Goal: Complete application form: Complete application form

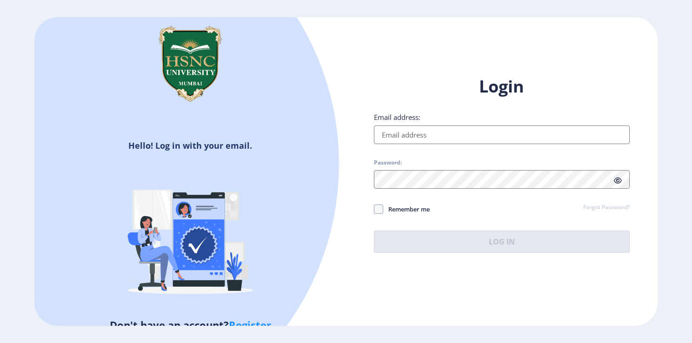
click at [466, 137] on input "Email address:" at bounding box center [502, 135] width 256 height 19
type input "[EMAIL_ADDRESS][DOMAIN_NAME]"
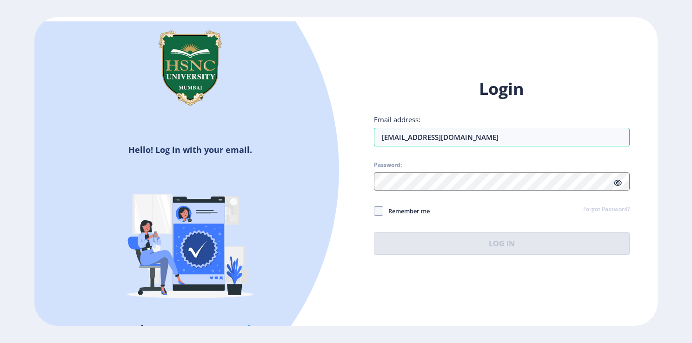
click at [598, 208] on link "Forgot Password?" at bounding box center [606, 210] width 47 height 8
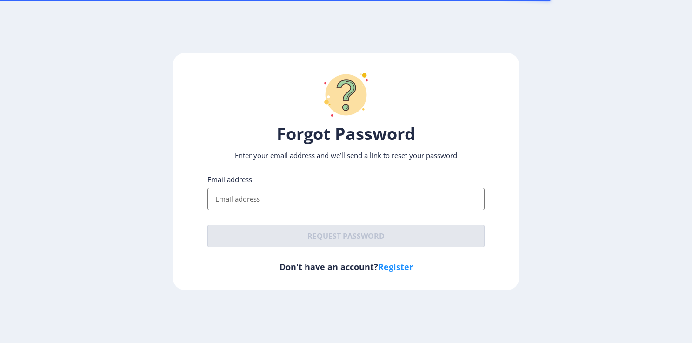
click at [273, 193] on input "Email address:" at bounding box center [345, 199] width 277 height 22
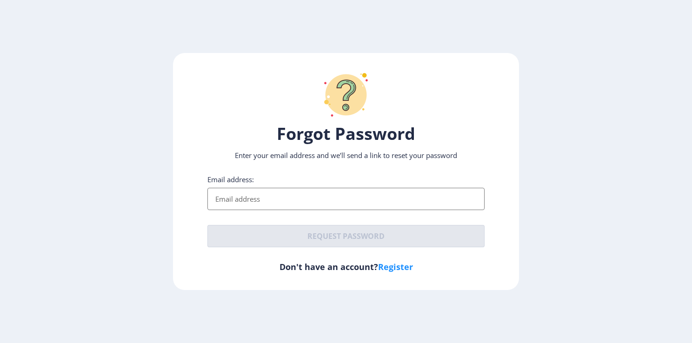
type input "[EMAIL_ADDRESS][DOMAIN_NAME]"
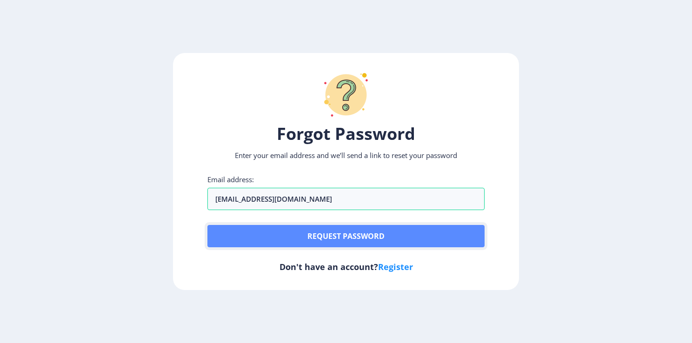
click at [279, 244] on button "Request password" at bounding box center [345, 236] width 277 height 22
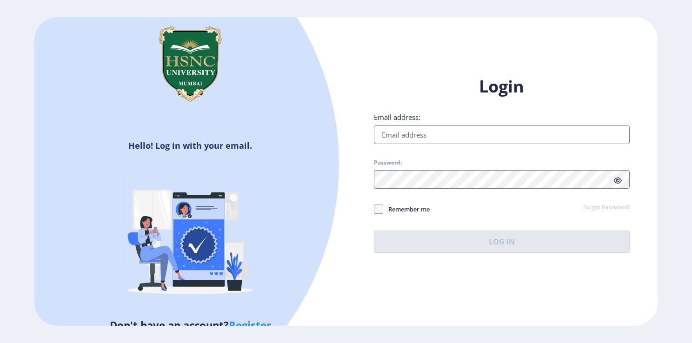
click at [486, 137] on input "Email address:" at bounding box center [502, 135] width 256 height 19
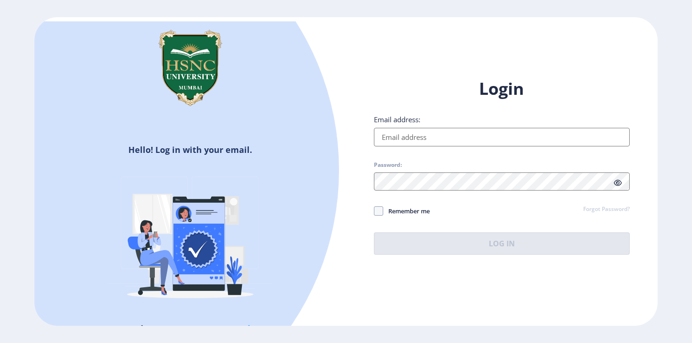
click at [411, 216] on span "Remember me" at bounding box center [406, 211] width 47 height 11
click at [374, 212] on input "Remember me" at bounding box center [374, 211] width 0 height 0
checkbox input "true"
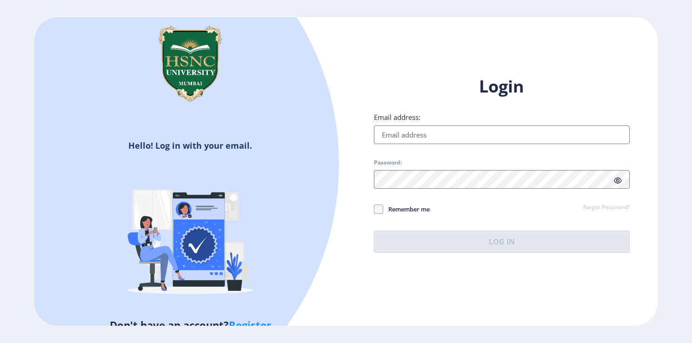
click at [235, 323] on link "Register" at bounding box center [250, 325] width 42 height 14
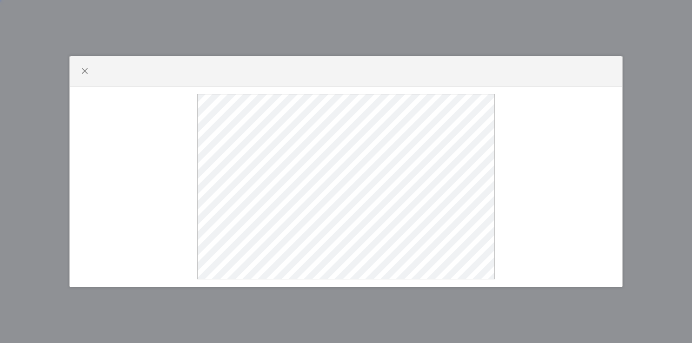
select select
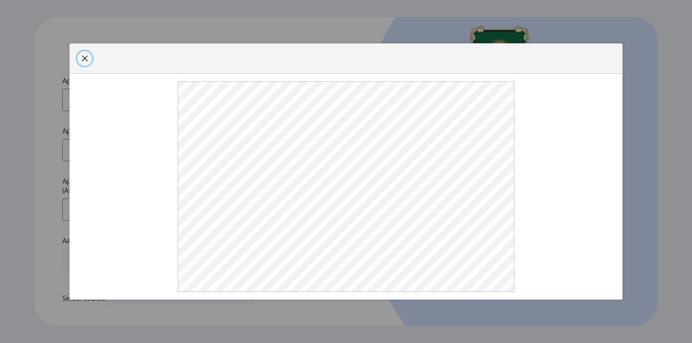
click at [81, 55] on span "button" at bounding box center [84, 58] width 7 height 7
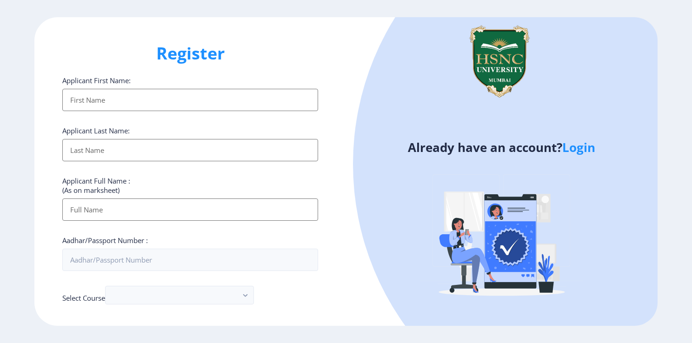
scroll to position [325, 0]
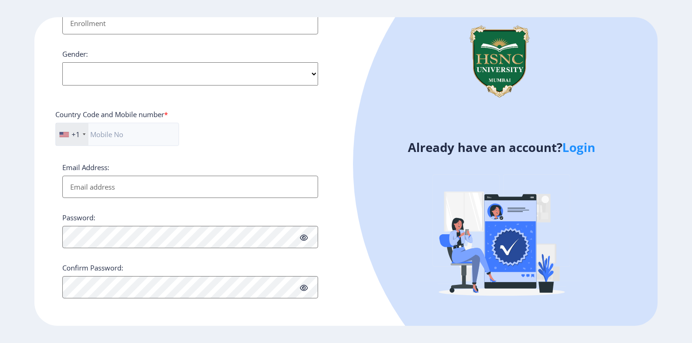
click at [83, 135] on div "+1" at bounding box center [72, 134] width 33 height 22
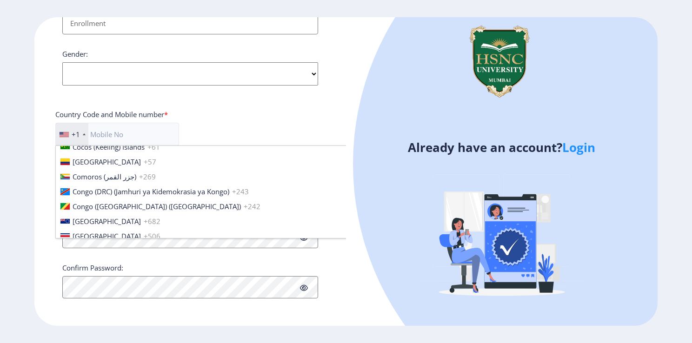
scroll to position [837, 0]
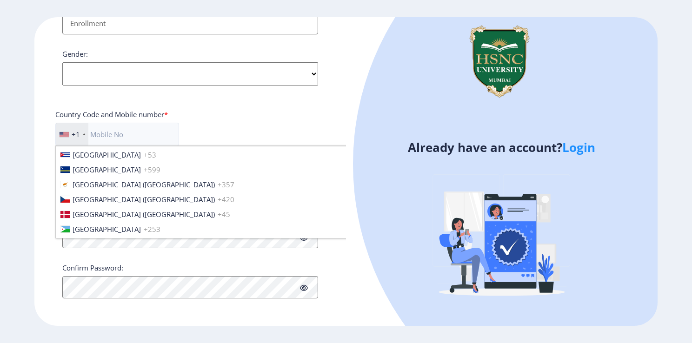
click at [357, 256] on div "Already have an account? Login" at bounding box center [502, 171] width 312 height 309
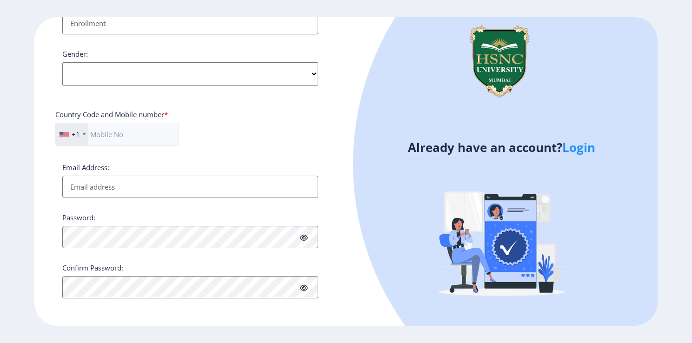
scroll to position [0, 0]
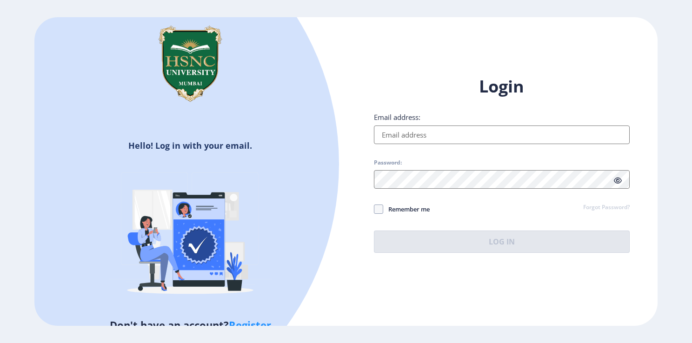
drag, startPoint x: 424, startPoint y: 139, endPoint x: 406, endPoint y: 133, distance: 19.4
click at [406, 133] on input "Email address:" at bounding box center [502, 135] width 256 height 19
type input "harshitaps29@gmail.com"
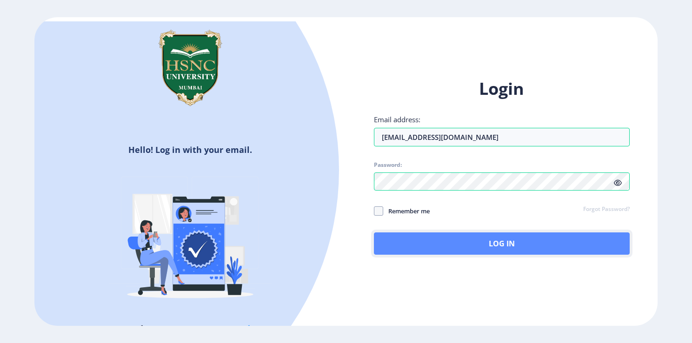
click at [421, 238] on button "Log In" at bounding box center [502, 244] width 256 height 22
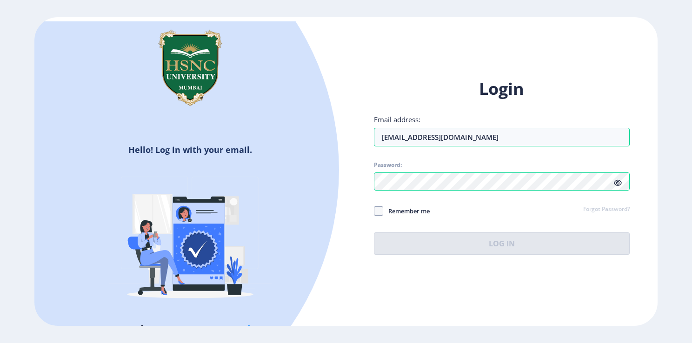
click at [621, 187] on span at bounding box center [618, 182] width 8 height 9
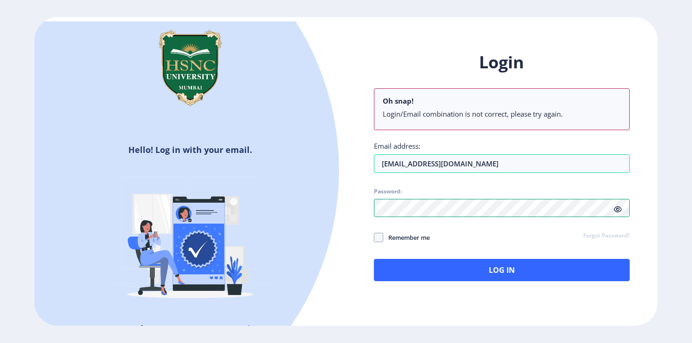
click at [320, 209] on div "Hello! Log in with your email. Don't have an account? Register Login Oh snap! L…" at bounding box center [345, 171] width 623 height 309
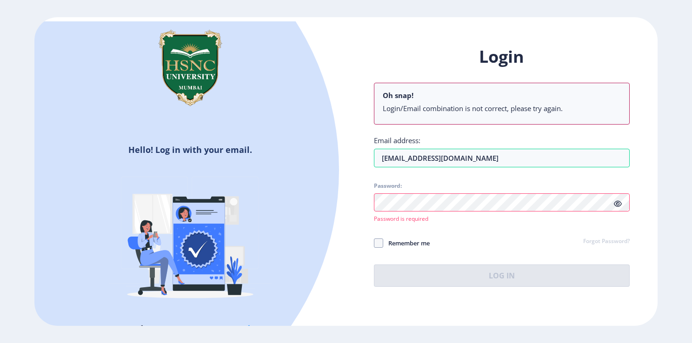
click at [603, 239] on link "Forgot Password?" at bounding box center [606, 242] width 47 height 8
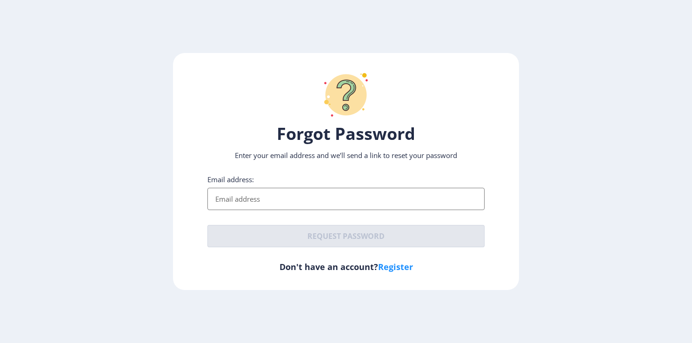
drag, startPoint x: 269, startPoint y: 203, endPoint x: 251, endPoint y: 193, distance: 20.7
click at [251, 193] on input "Email address:" at bounding box center [345, 199] width 277 height 22
type input "[EMAIL_ADDRESS][DOMAIN_NAME]"
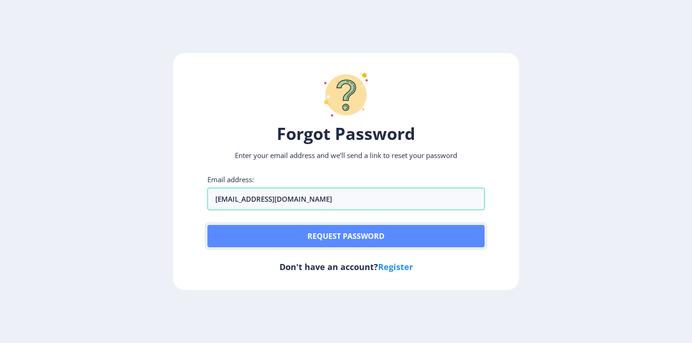
click at [268, 238] on button "Request password" at bounding box center [345, 236] width 277 height 22
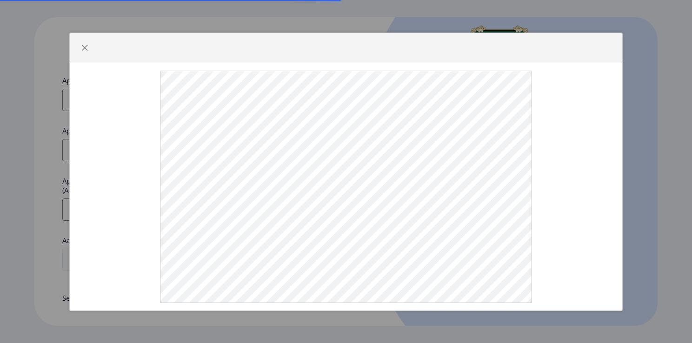
select select
click at [96, 53] on div at bounding box center [346, 48] width 553 height 30
click at [86, 47] on span "button" at bounding box center [84, 47] width 7 height 7
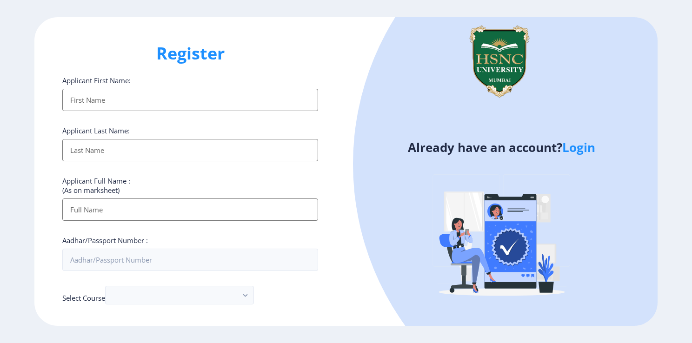
click at [97, 93] on input "Applicant First Name:" at bounding box center [190, 100] width 256 height 22
type input "[PERSON_NAME]"
type input "CHAUDHARY"
type input "[PERSON_NAME]"
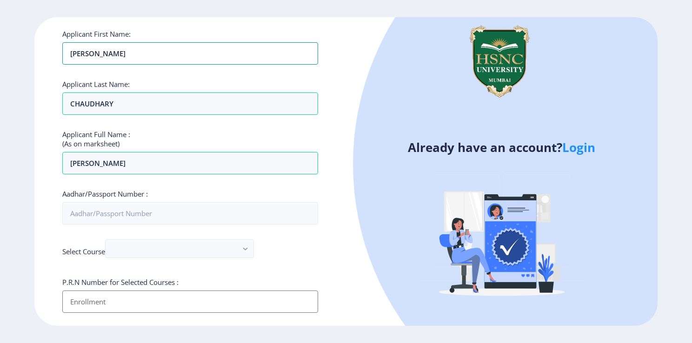
scroll to position [140, 0]
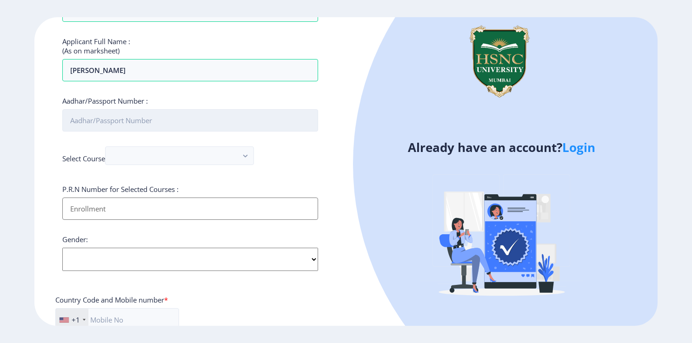
click at [134, 121] on input "Aadhar/Passport Number :" at bounding box center [190, 120] width 256 height 22
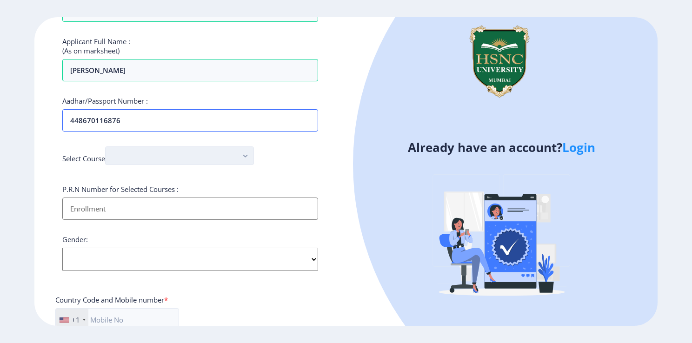
type input "448670116876"
click at [149, 155] on button "button" at bounding box center [179, 156] width 149 height 19
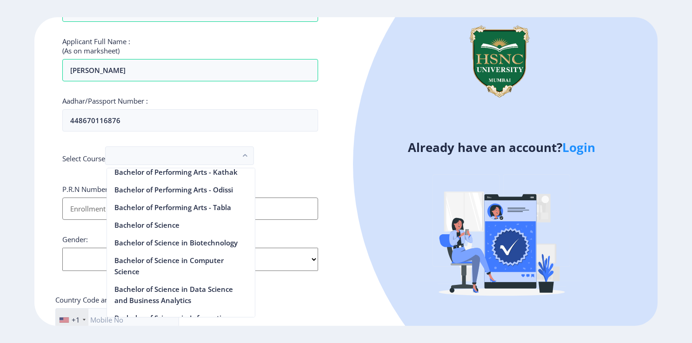
scroll to position [651, 0]
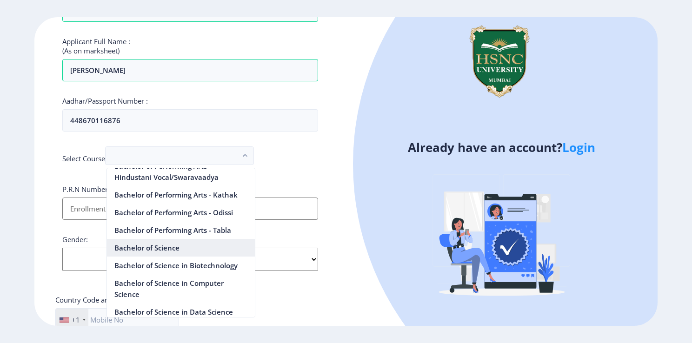
click at [180, 257] on nb-option "Bachelor of Science" at bounding box center [181, 248] width 148 height 18
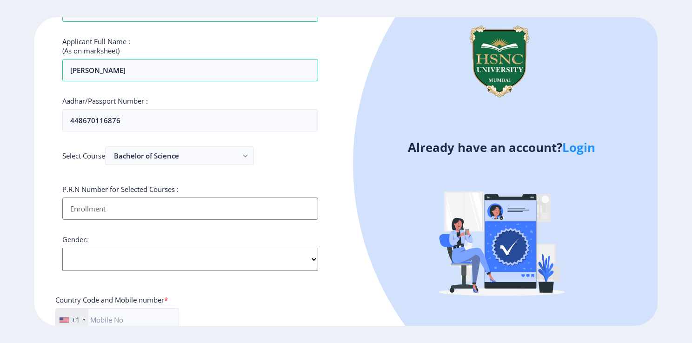
click at [122, 213] on input "Applicant First Name:" at bounding box center [190, 209] width 256 height 22
click at [156, 213] on input "Applicant First Name:" at bounding box center [190, 209] width 256 height 22
type input "2022230210010051"
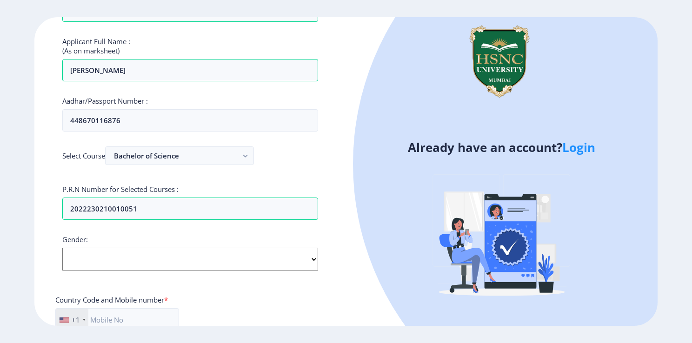
drag, startPoint x: 120, startPoint y: 263, endPoint x: 117, endPoint y: 259, distance: 5.7
click at [120, 263] on select "Select Gender [DEMOGRAPHIC_DATA] [DEMOGRAPHIC_DATA] Other" at bounding box center [190, 259] width 256 height 23
select select "[DEMOGRAPHIC_DATA]"
click at [62, 248] on select "Select Gender [DEMOGRAPHIC_DATA] [DEMOGRAPHIC_DATA] Other" at bounding box center [190, 259] width 256 height 23
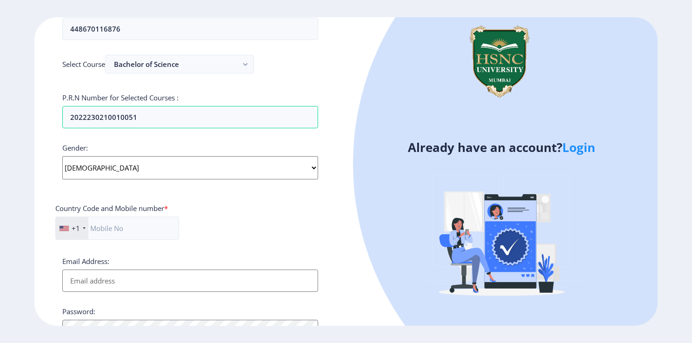
scroll to position [233, 0]
click at [72, 229] on div "+1" at bounding box center [76, 226] width 8 height 9
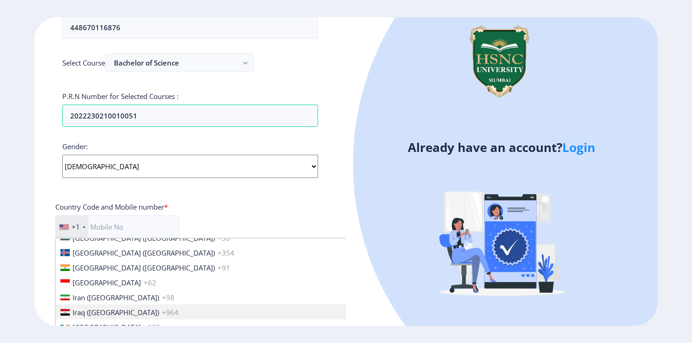
scroll to position [1442, 0]
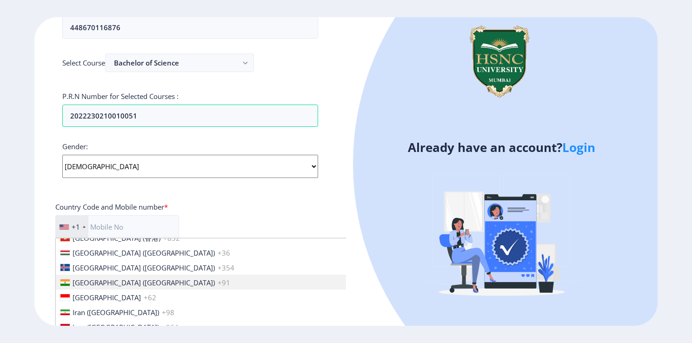
click at [89, 282] on span "[GEOGRAPHIC_DATA] ([GEOGRAPHIC_DATA])" at bounding box center [144, 282] width 142 height 9
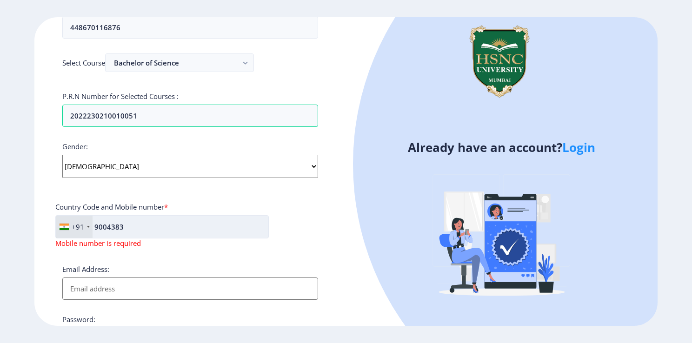
type input "9004383814"
type input "[EMAIL_ADDRESS][DOMAIN_NAME]"
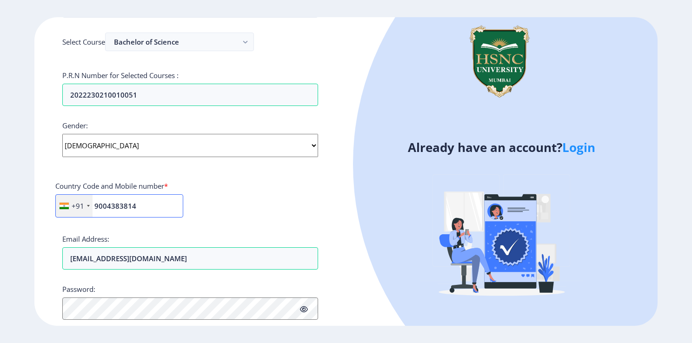
scroll to position [325, 0]
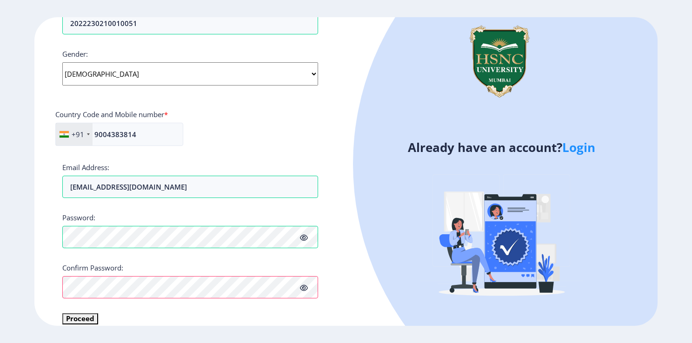
click at [305, 290] on icon at bounding box center [304, 288] width 8 height 7
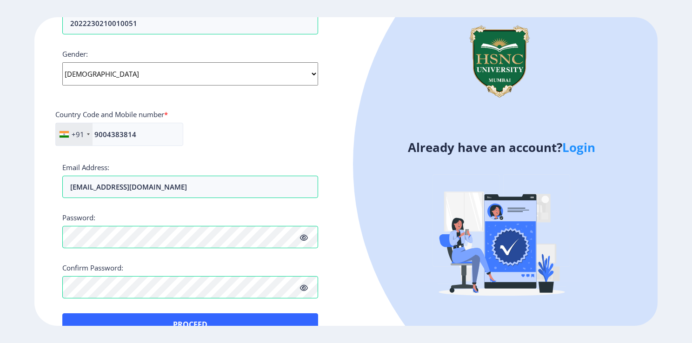
scroll to position [347, 0]
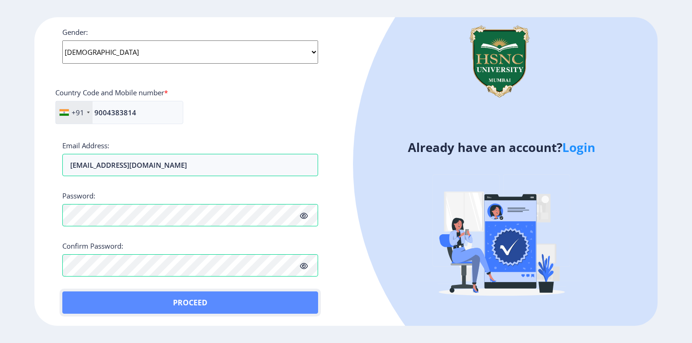
click at [186, 301] on button "Proceed" at bounding box center [190, 303] width 256 height 22
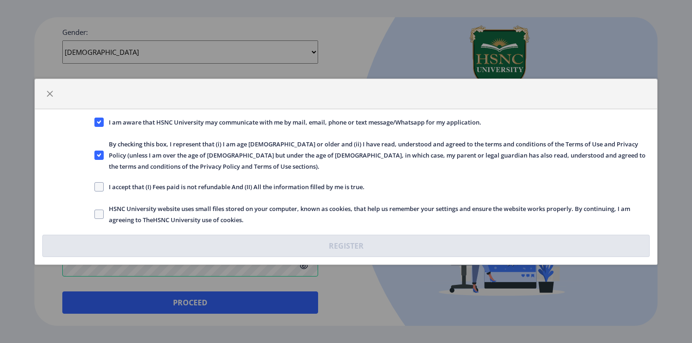
click at [99, 193] on nb-checkbox "I accept that (I) Fees paid is not refundable And (II) All the information fill…" at bounding box center [229, 189] width 270 height 9
click at [99, 186] on span at bounding box center [98, 186] width 9 height 9
click at [95, 187] on input "I accept that (I) Fees paid is not refundable And (II) All the information fill…" at bounding box center [94, 187] width 0 height 0
checkbox input "true"
click at [104, 213] on span "HSNC University website uses small files stored on your computer, known as cook…" at bounding box center [377, 214] width 546 height 22
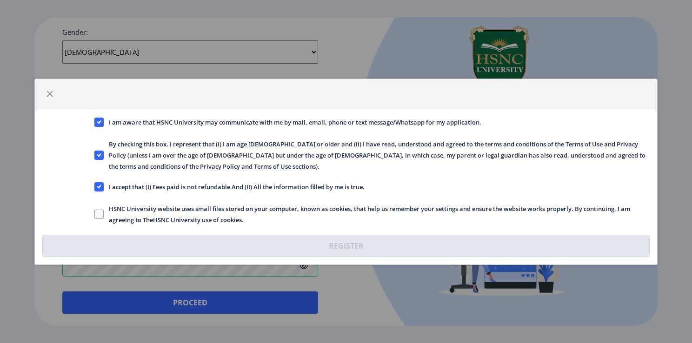
click at [95, 214] on input "HSNC University website uses small files stored on your computer, known as cook…" at bounding box center [94, 214] width 0 height 0
checkbox input "true"
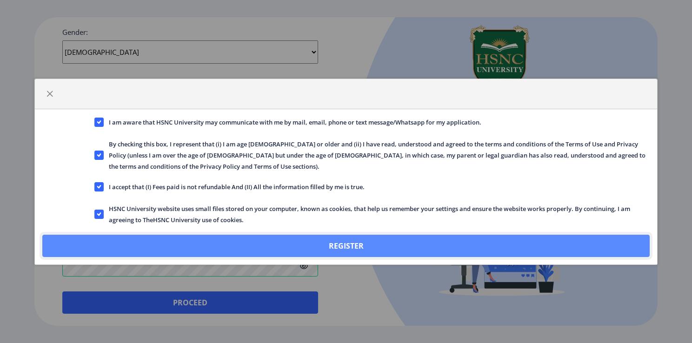
click at [152, 239] on button "Register" at bounding box center [345, 246] width 607 height 22
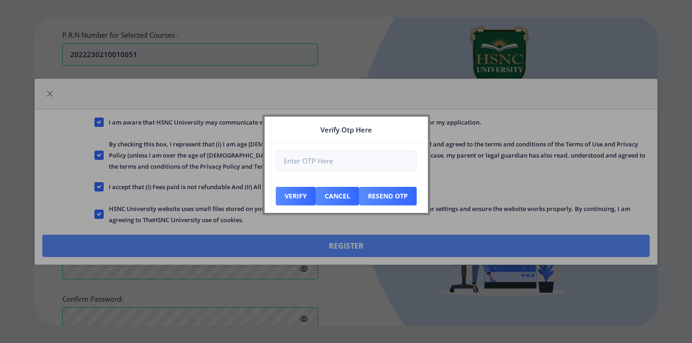
scroll to position [400, 0]
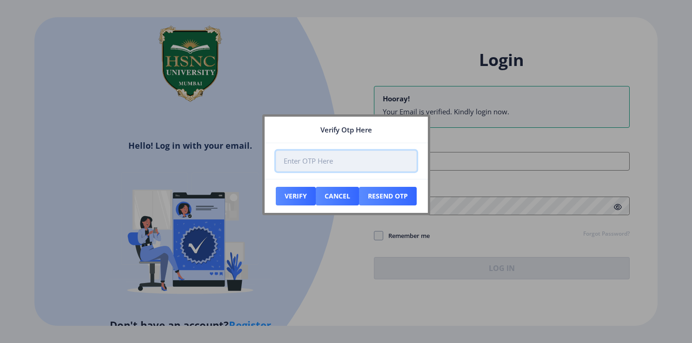
click at [306, 164] on input "number" at bounding box center [346, 161] width 141 height 21
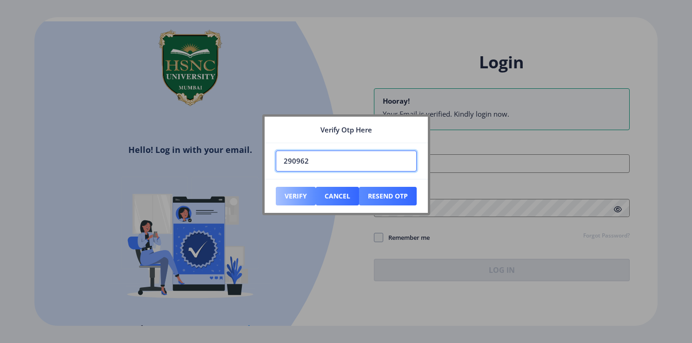
type input "290962"
click at [301, 194] on button "Verify" at bounding box center [296, 196] width 40 height 19
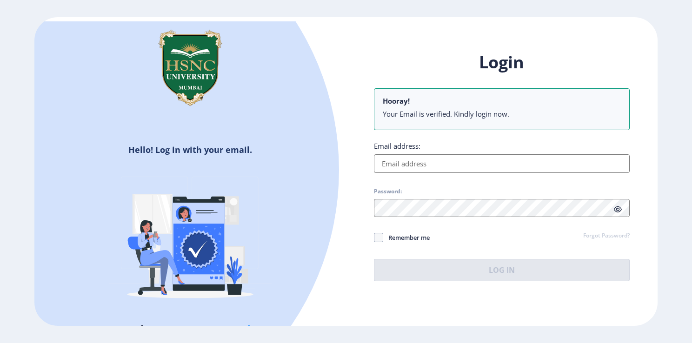
click at [404, 163] on input "Email address:" at bounding box center [502, 163] width 256 height 19
type input "[EMAIL_ADDRESS][DOMAIN_NAME]"
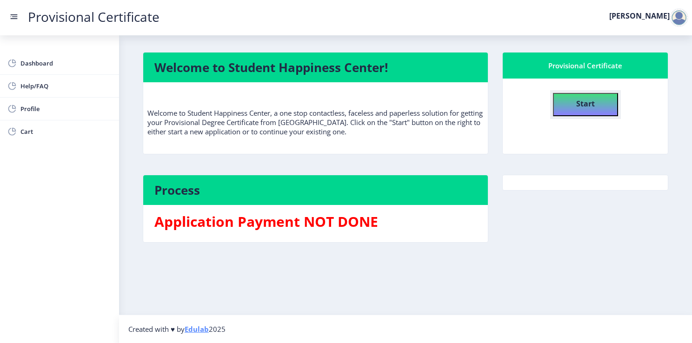
click at [573, 108] on button "Start" at bounding box center [585, 104] width 65 height 23
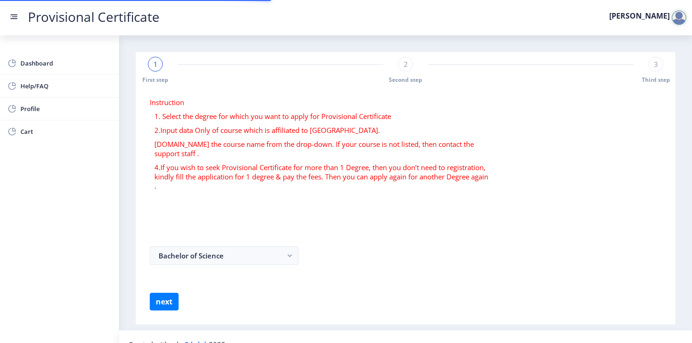
select select
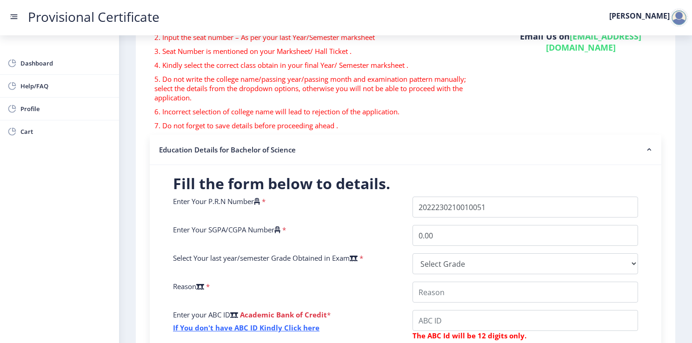
scroll to position [233, 0]
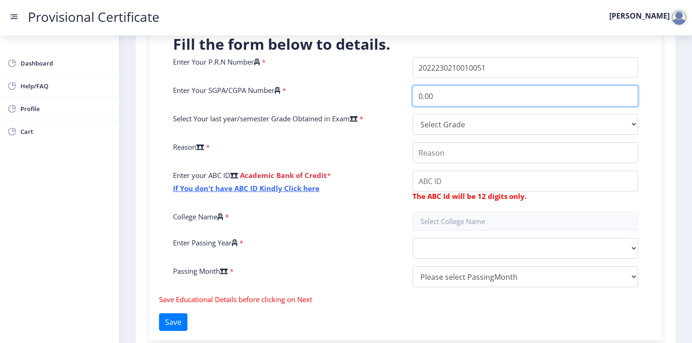
click at [439, 96] on input "0.00" at bounding box center [526, 96] width 226 height 21
type input "0"
type input "8.9"
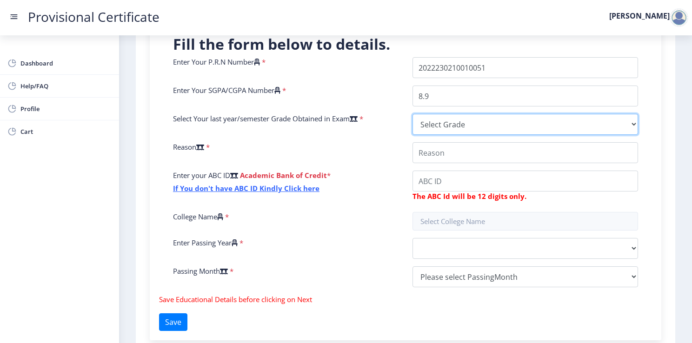
click at [487, 120] on select "Select Grade O A+ A B+ B C D F(Fail)" at bounding box center [526, 124] width 226 height 21
select select "A"
click at [413, 114] on select "Select Grade O A+ A B+ B C D F(Fail)" at bounding box center [526, 124] width 226 height 21
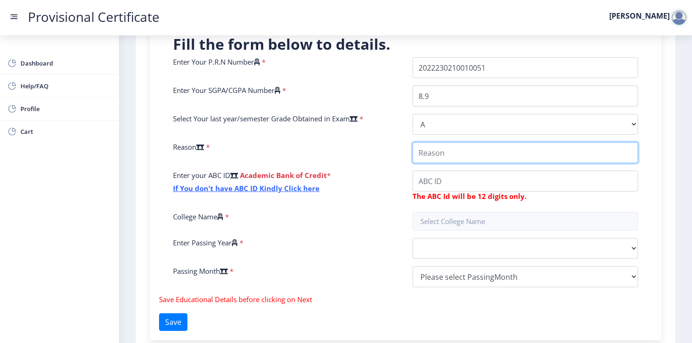
click at [443, 148] on input "College Name" at bounding box center [526, 152] width 226 height 21
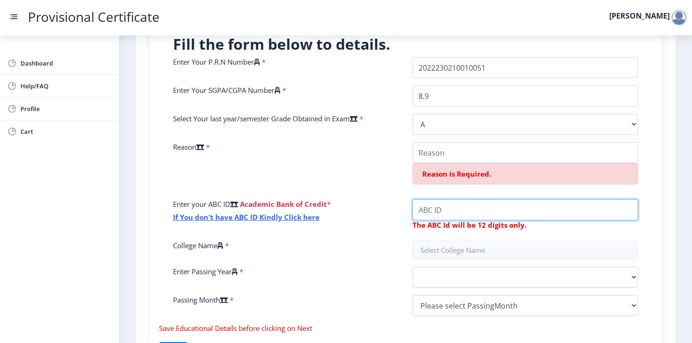
click at [431, 182] on div "Enter Your P.R.N Number * Enter Your SGPA/CGPA Number * 8.9 Select Your last ye…" at bounding box center [405, 190] width 479 height 267
click at [458, 213] on input "College Name" at bounding box center [526, 210] width 226 height 21
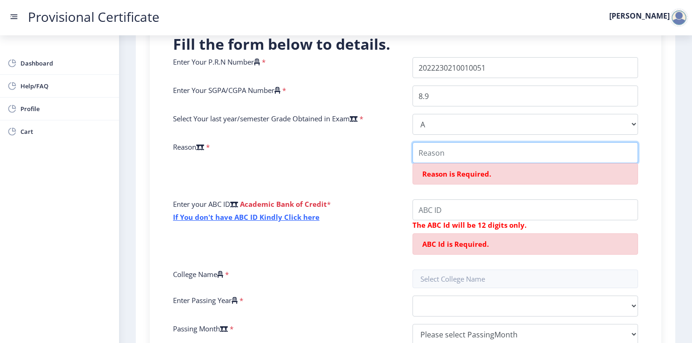
click at [441, 148] on input "College Name" at bounding box center [526, 152] width 226 height 21
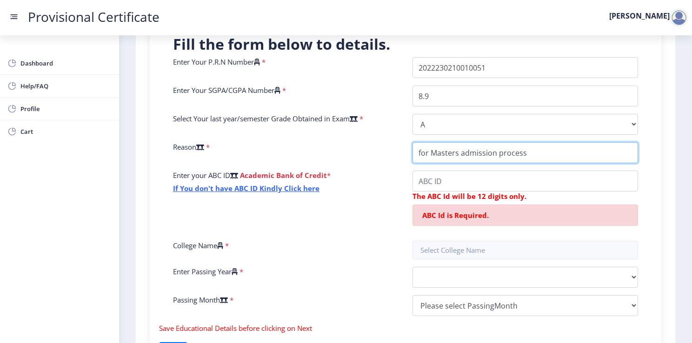
type input "for Masters admission process"
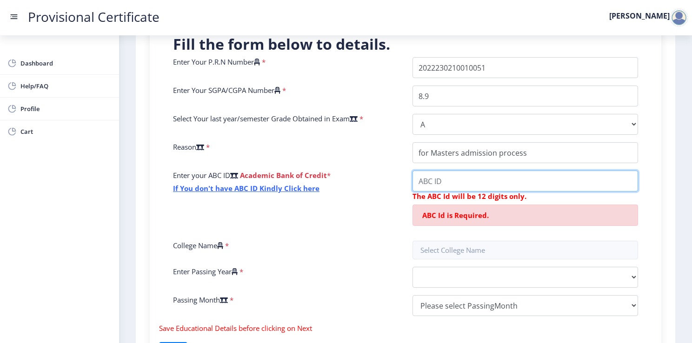
click at [434, 176] on input "College Name" at bounding box center [526, 181] width 226 height 21
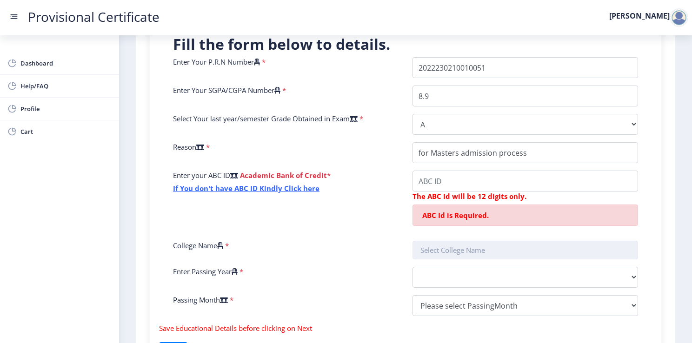
click at [471, 242] on input "text" at bounding box center [526, 250] width 226 height 19
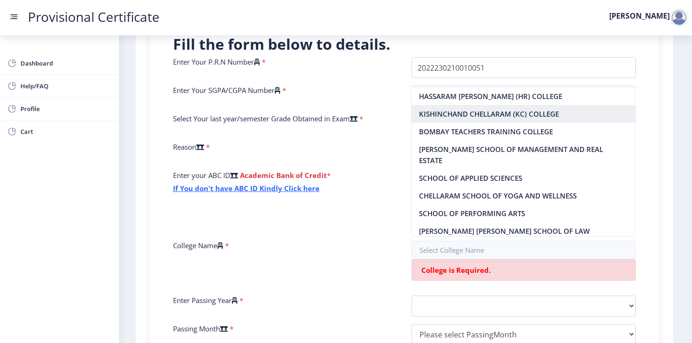
click at [462, 117] on nb-option "KISHINCHAND CHELLARAM (KC) COLLEGE" at bounding box center [524, 114] width 224 height 18
type input "KISHINCHAND CHELLARAM (KC) COLLEGE"
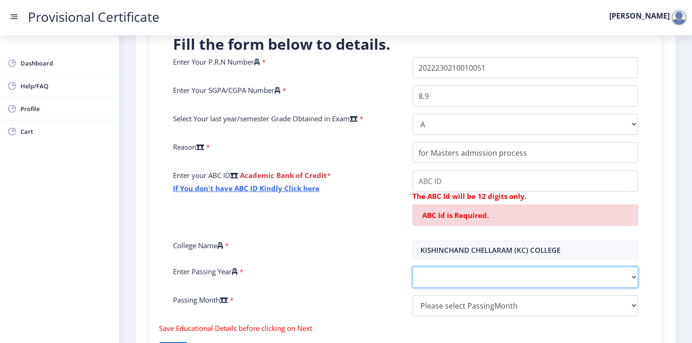
click at [442, 286] on select "2025 2024 2023 2022 2021 2020 2019 2018 2017 2016 2015 2014 2013 2012 2011 2010…" at bounding box center [526, 277] width 226 height 21
select select "2025"
click at [413, 267] on select "2025 2024 2023 2022 2021 2020 2019 2018 2017 2016 2015 2014 2013 2012 2011 2010…" at bounding box center [526, 277] width 226 height 21
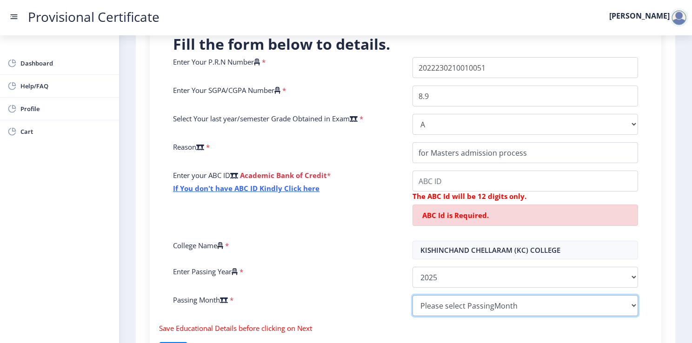
click at [451, 298] on select "Please select PassingMonth (01) January (02) February (03) March (04) April (05…" at bounding box center [526, 305] width 226 height 21
select select "July"
click at [413, 295] on select "Please select PassingMonth (01) January (02) February (03) March (04) April (05…" at bounding box center [526, 305] width 226 height 21
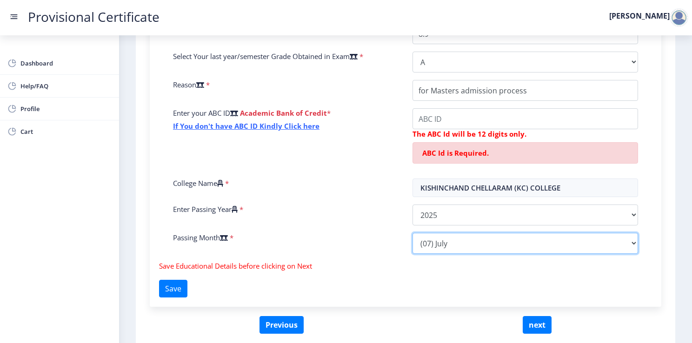
scroll to position [279, 0]
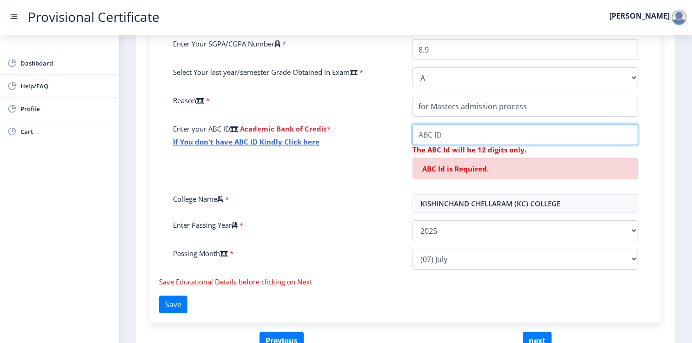
click at [449, 132] on input "College Name" at bounding box center [526, 134] width 226 height 21
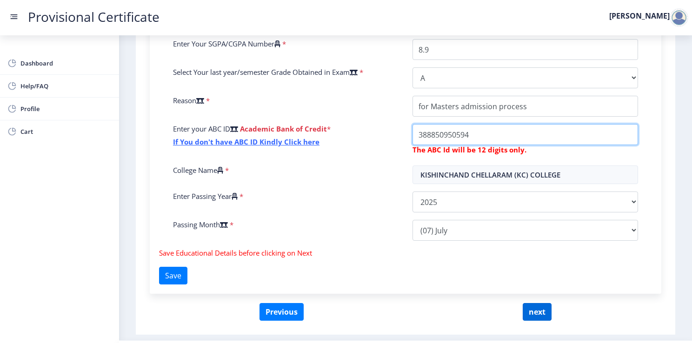
type input "388850950594"
click at [531, 314] on button "next" at bounding box center [537, 312] width 29 height 18
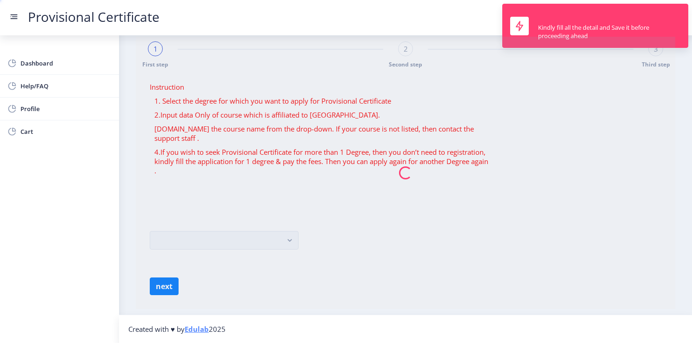
scroll to position [0, 0]
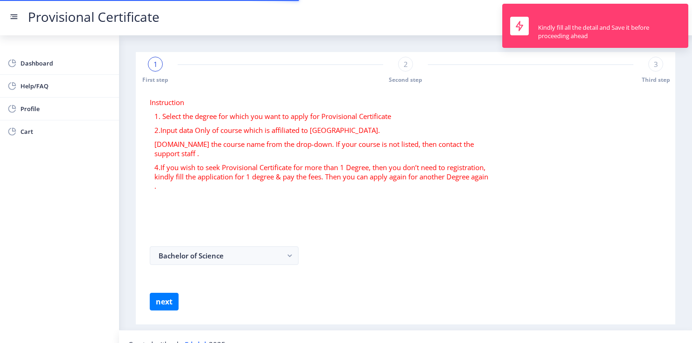
select select
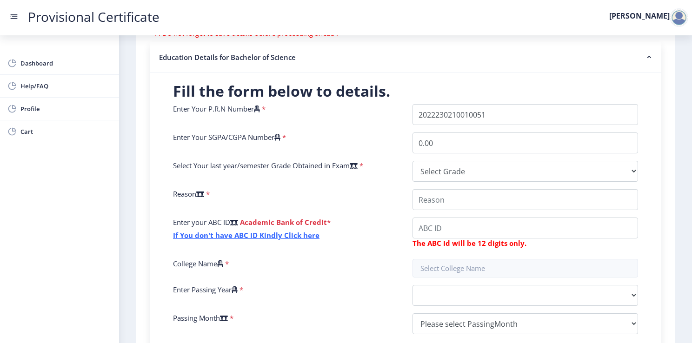
scroll to position [186, 0]
click at [457, 146] on input "0.00" at bounding box center [526, 142] width 226 height 21
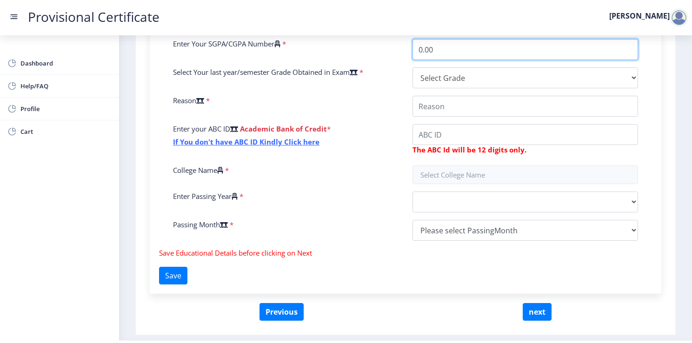
scroll to position [233, 0]
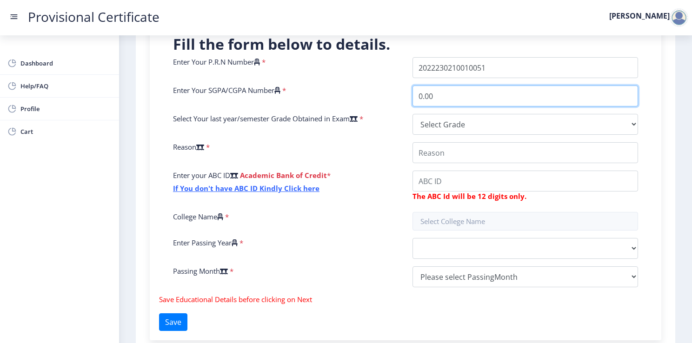
drag, startPoint x: 442, startPoint y: 102, endPoint x: 361, endPoint y: 102, distance: 80.9
click at [361, 102] on div "Enter Your P.R.N Number * Enter Your SGPA/CGPA Number * 0.00 Select Your last y…" at bounding box center [405, 176] width 479 height 238
type input "8.9"
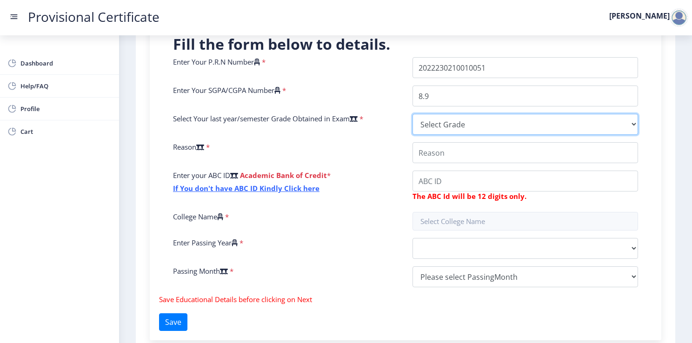
click at [479, 125] on select "Select Grade O A+ A B+ B C D F(Fail)" at bounding box center [526, 124] width 226 height 21
select select "A"
click at [413, 114] on select "Select Grade O A+ A B+ B C D F(Fail)" at bounding box center [526, 124] width 226 height 21
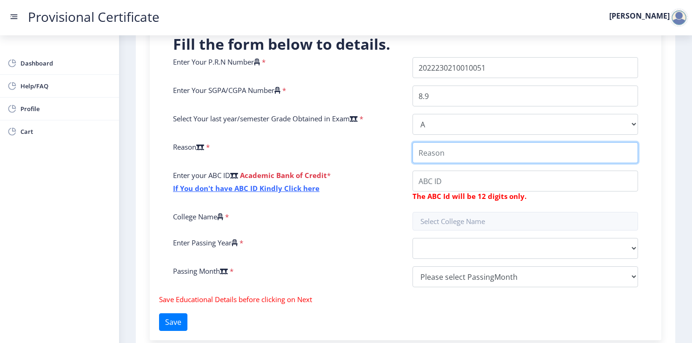
click at [438, 156] on input "College Name" at bounding box center [526, 152] width 226 height 21
type input "for Masters admission process"
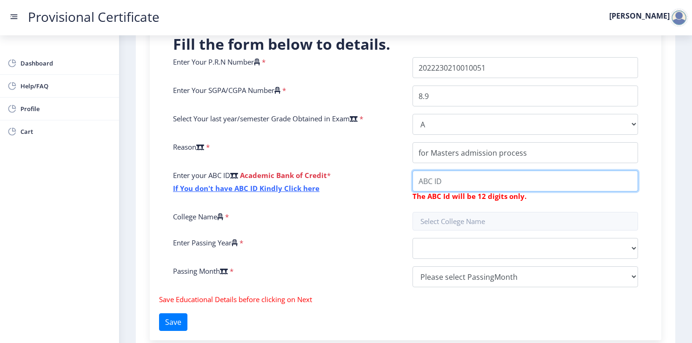
type input "388850950594"
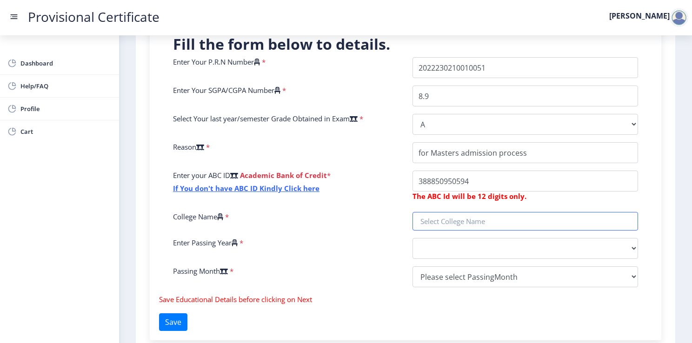
type input "KISHINCHAND CHELLARAM (KC) COLLEGE"
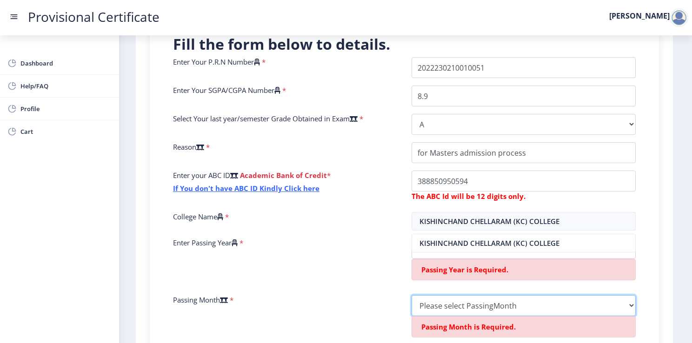
click at [460, 307] on select "Please select PassingMonth (01) January (02) February (03) March (04) April (05…" at bounding box center [524, 305] width 225 height 21
select select "July"
click at [413, 295] on select "Please select PassingMonth (01) January (02) February (03) March (04) April (05…" at bounding box center [526, 305] width 226 height 21
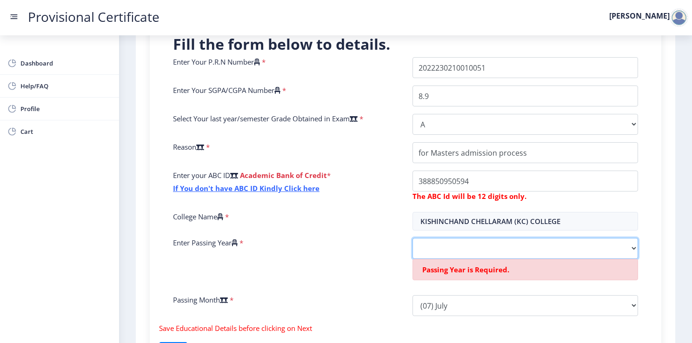
click at [463, 248] on select "2025 2024 2023 2022 2021 2020 2019 2018 2017 2016 2015 2014 2013 2012 2011 2010…" at bounding box center [526, 248] width 226 height 21
select select "2025"
click at [413, 238] on select "2025 2024 2023 2022 2021 2020 2019 2018 2017 2016 2015 2014 2013 2012 2011 2010…" at bounding box center [526, 248] width 226 height 21
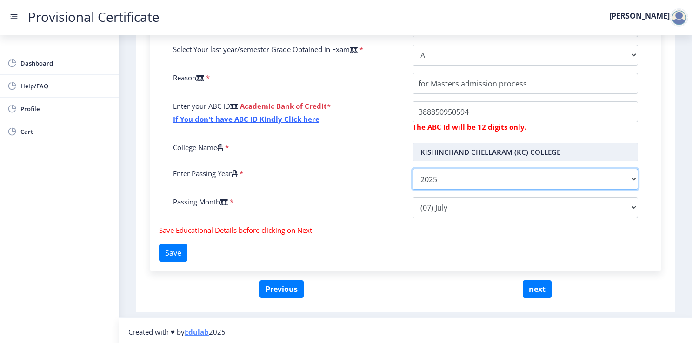
scroll to position [303, 0]
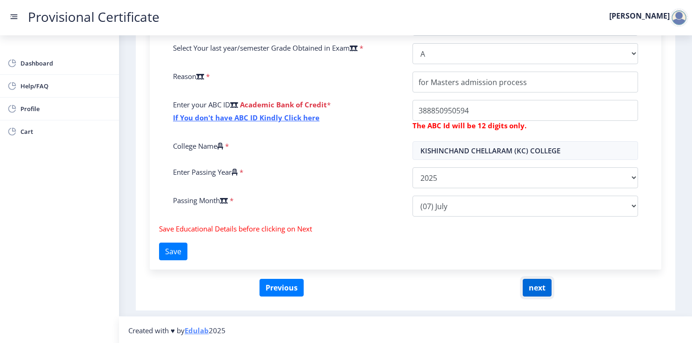
click at [532, 287] on button "next" at bounding box center [537, 288] width 29 height 18
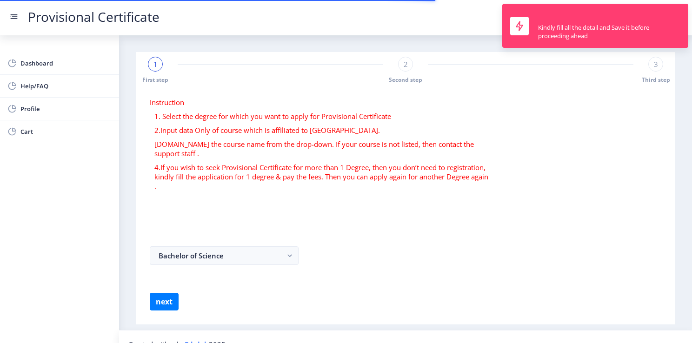
select select
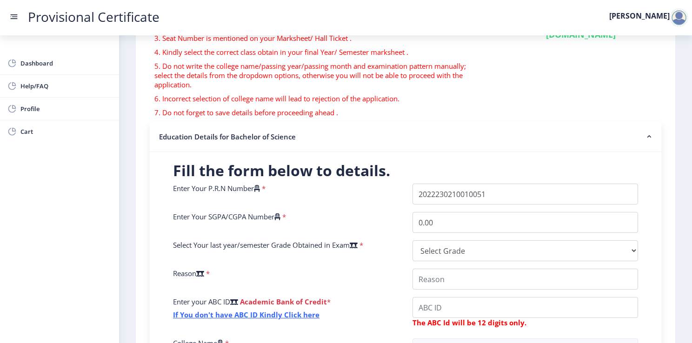
scroll to position [164, 0]
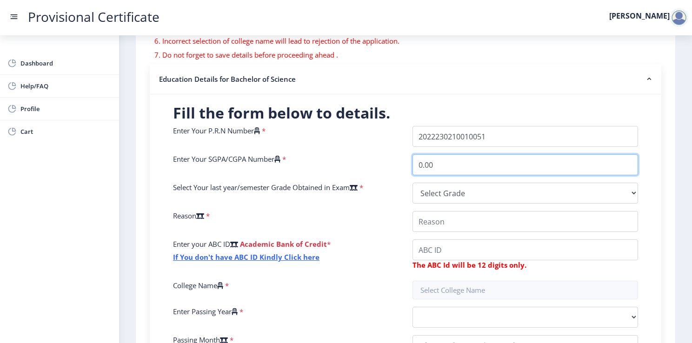
click at [448, 161] on input "0.00" at bounding box center [526, 164] width 226 height 21
drag, startPoint x: 448, startPoint y: 161, endPoint x: 401, endPoint y: 166, distance: 47.7
click at [401, 166] on div "Enter Your P.R.N Number * Enter Your SGPA/CGPA Number * 0.00 Select Your last y…" at bounding box center [405, 245] width 479 height 238
type input "8.9"
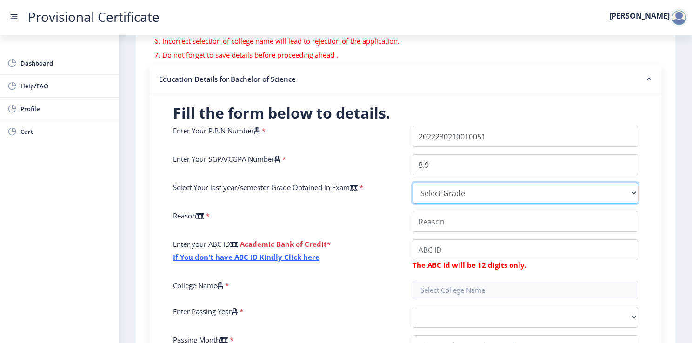
select select
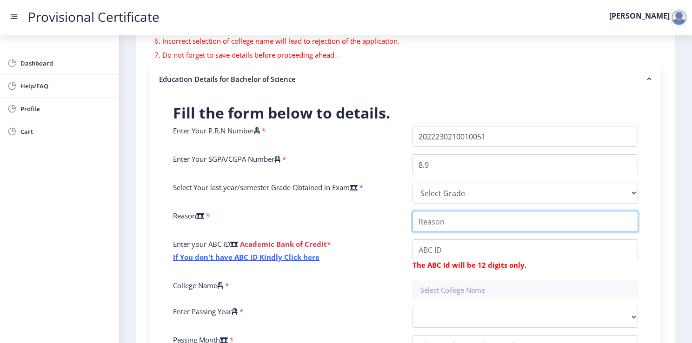
type input "for Masters admission process"
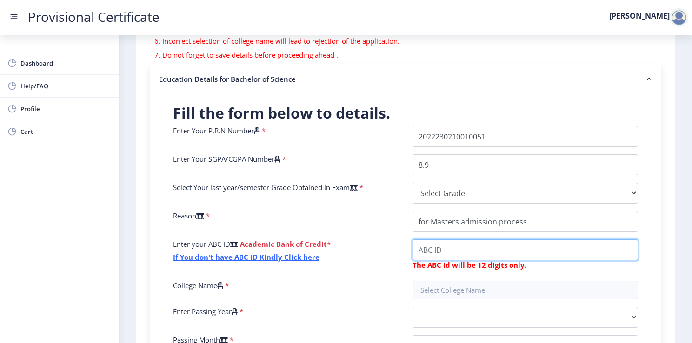
type input "388850950594"
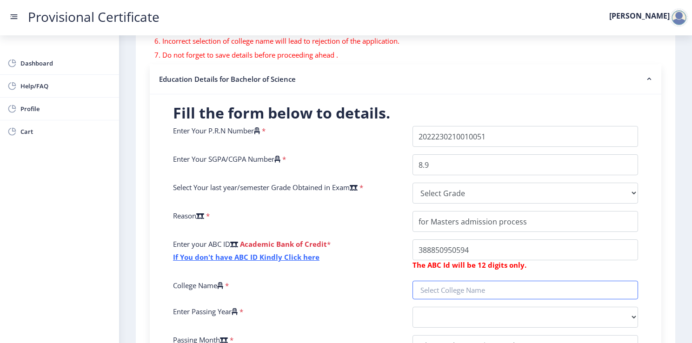
type input "KISHINCHAND CHELLARAM (KC) COLLEGE"
select select
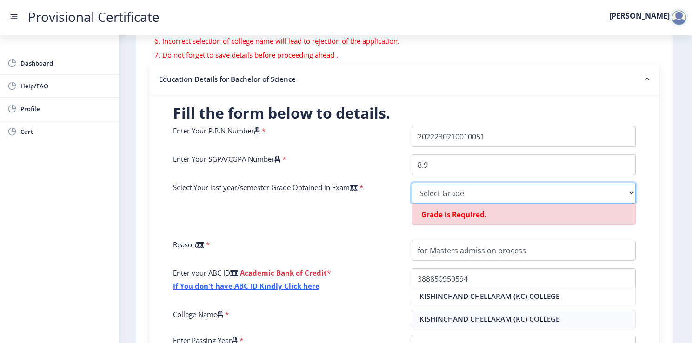
click at [435, 196] on select "Select Grade O A+ A B+ B C D F(Fail)" at bounding box center [524, 193] width 225 height 21
select select "A"
click at [413, 183] on select "Select Grade O A+ A B+ B C D F(Fail)" at bounding box center [526, 193] width 226 height 21
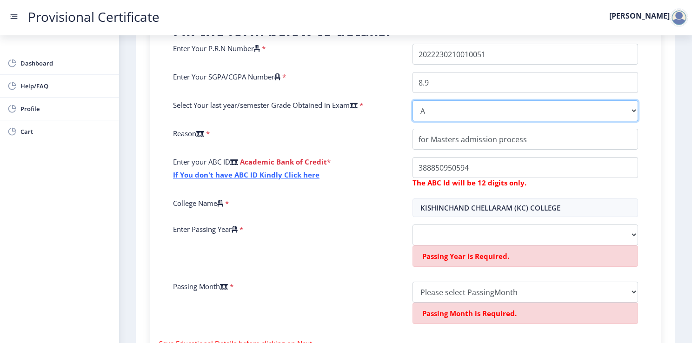
scroll to position [303, 0]
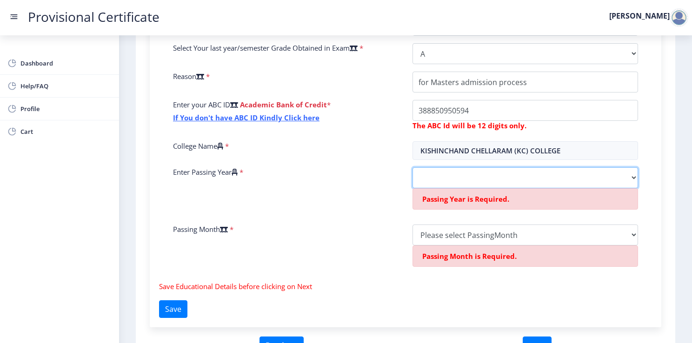
click at [469, 172] on select "2025 2024 2023 2022 2021 2020 2019 2018 2017 2016 2015 2014 2013 2012 2011 2010…" at bounding box center [526, 177] width 226 height 21
select select "2025"
click at [413, 167] on select "2025 2024 2023 2022 2021 2020 2019 2018 2017 2016 2015 2014 2013 2012 2011 2010…" at bounding box center [526, 177] width 226 height 21
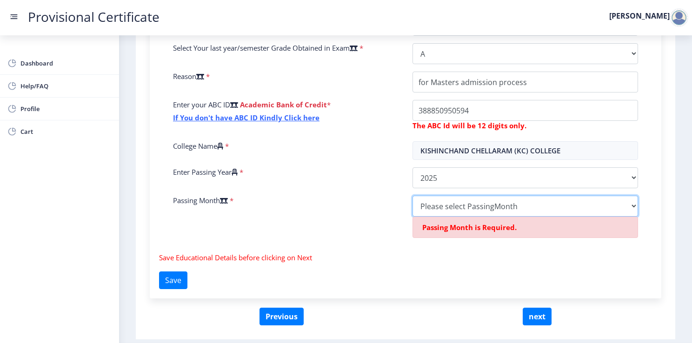
click at [450, 214] on select "Please select PassingMonth (01) January (02) February (03) March (04) April (05…" at bounding box center [526, 206] width 226 height 21
select select "July"
click at [413, 196] on select "Please select PassingMonth (01) January (02) February (03) March (04) April (05…" at bounding box center [526, 206] width 226 height 21
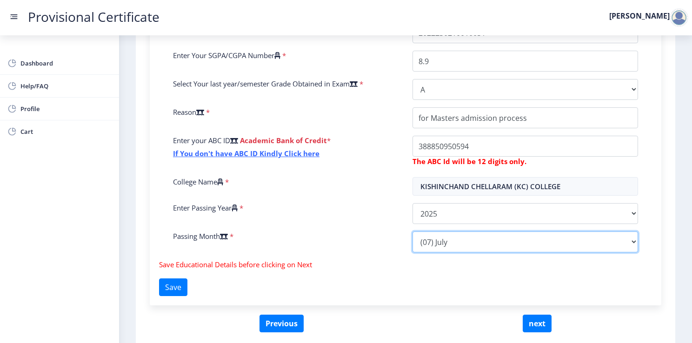
scroll to position [257, 0]
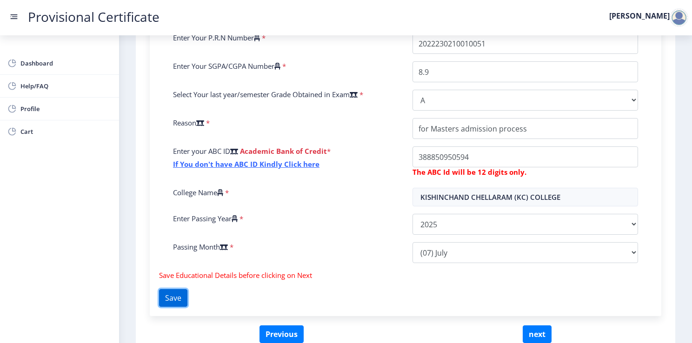
click at [180, 297] on button "Save" at bounding box center [173, 298] width 28 height 18
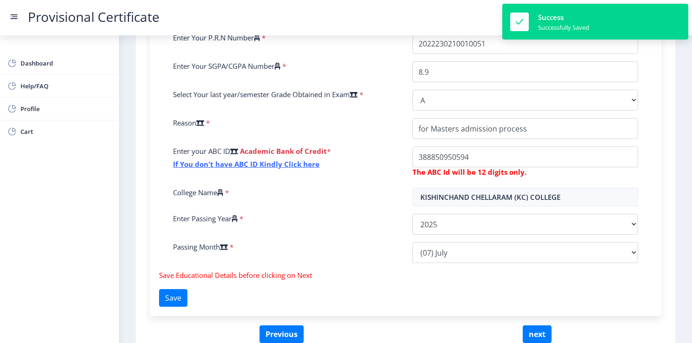
click at [521, 333] on div "Previous next" at bounding box center [406, 335] width 512 height 18
click at [525, 332] on button "next" at bounding box center [537, 335] width 29 height 18
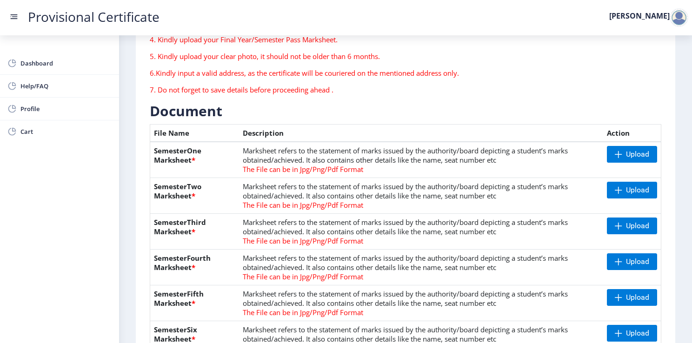
scroll to position [140, 0]
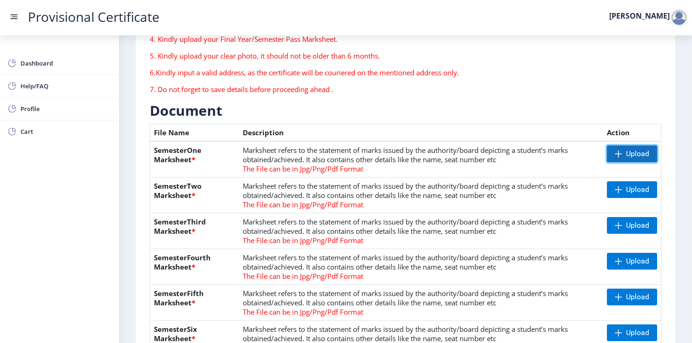
click at [607, 154] on span "Upload" at bounding box center [632, 154] width 50 height 17
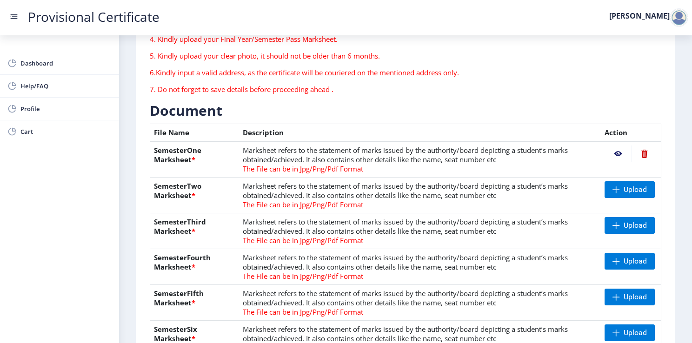
click at [616, 155] on nb-action at bounding box center [618, 154] width 27 height 17
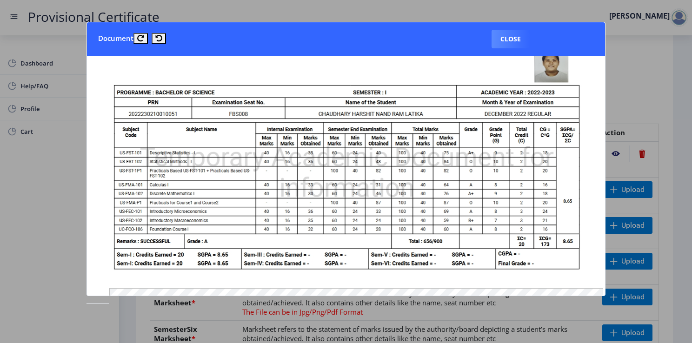
scroll to position [0, 0]
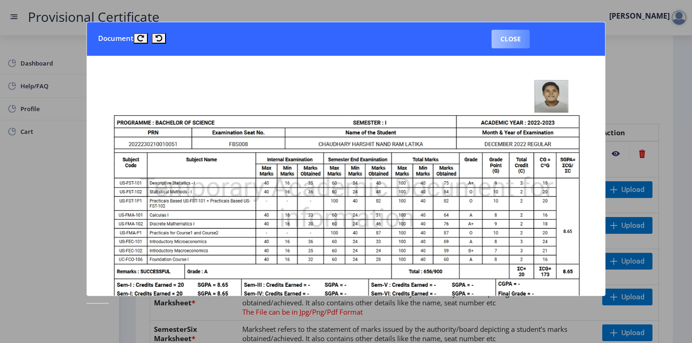
click at [506, 39] on button "Close" at bounding box center [511, 39] width 38 height 19
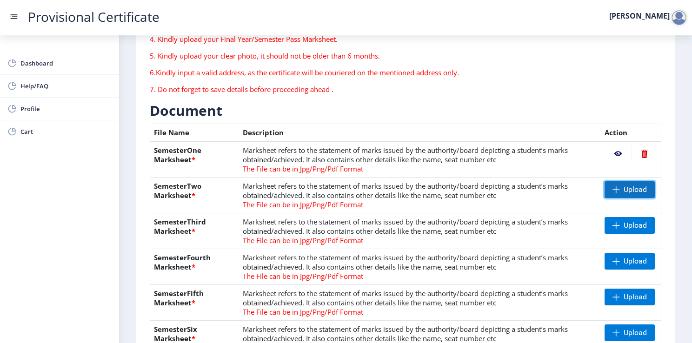
click at [608, 193] on span "Upload" at bounding box center [630, 189] width 50 height 17
click at [612, 190] on nb-action at bounding box center [618, 189] width 27 height 17
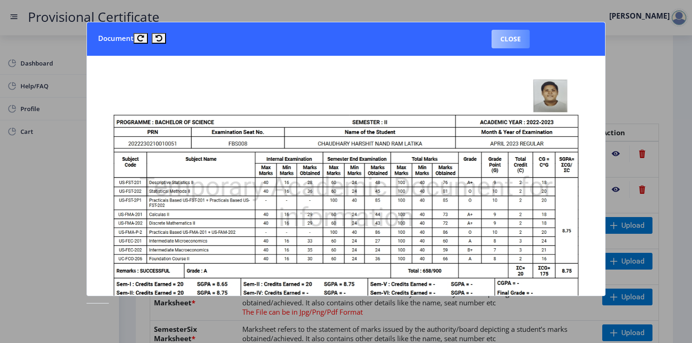
click at [519, 42] on button "Close" at bounding box center [511, 39] width 38 height 19
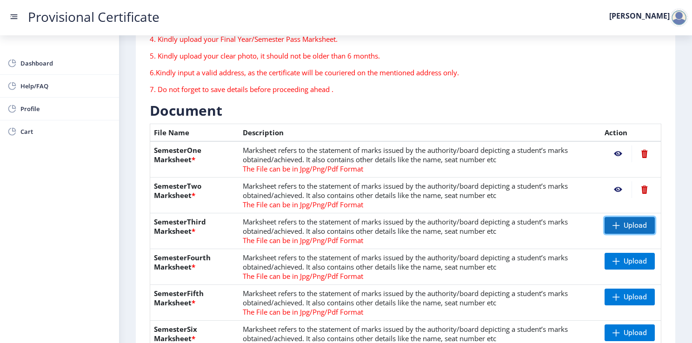
click at [624, 222] on span "Upload" at bounding box center [635, 225] width 23 height 9
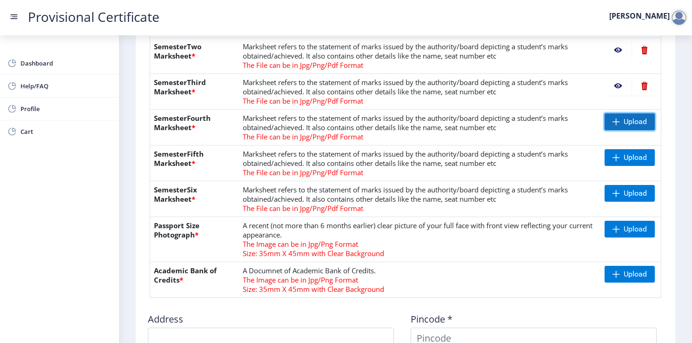
click at [635, 122] on span "Upload" at bounding box center [635, 121] width 23 height 9
click at [620, 154] on span "Upload" at bounding box center [630, 157] width 50 height 17
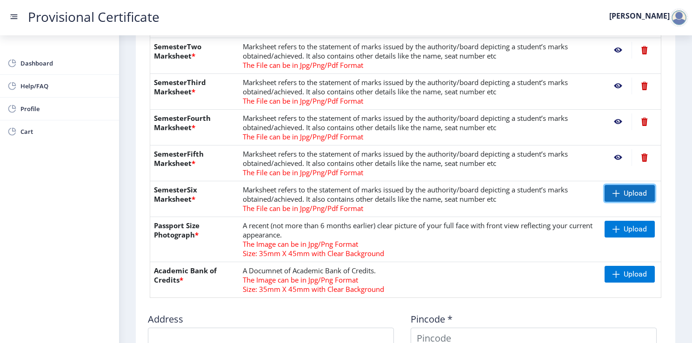
click at [613, 192] on span at bounding box center [616, 193] width 7 height 7
click at [614, 226] on span at bounding box center [616, 229] width 7 height 7
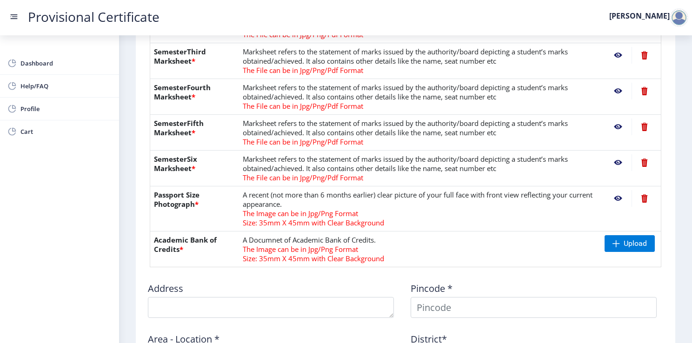
scroll to position [326, 0]
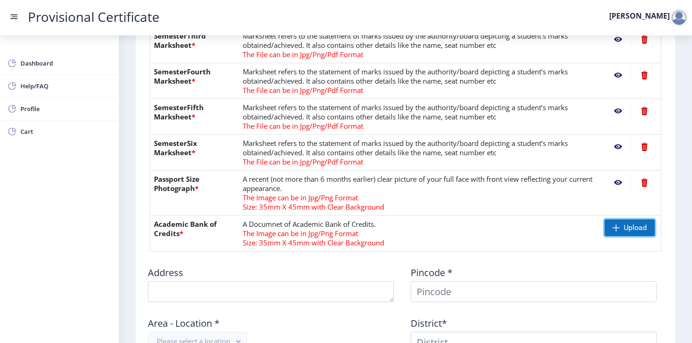
click at [618, 225] on span at bounding box center [616, 227] width 7 height 7
click at [635, 226] on span "Upload" at bounding box center [635, 227] width 23 height 9
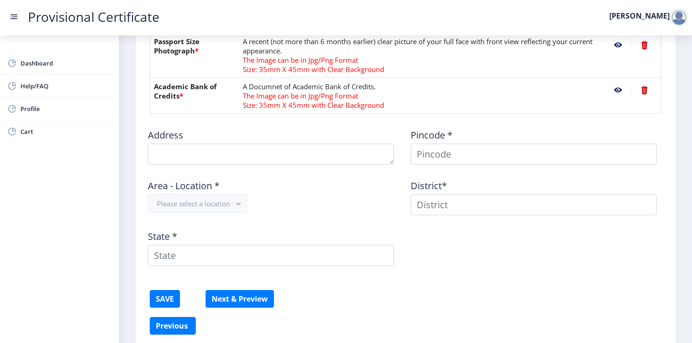
scroll to position [465, 0]
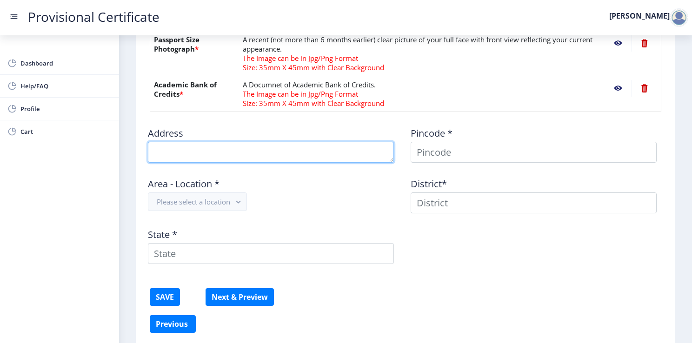
click at [248, 148] on textarea at bounding box center [271, 152] width 246 height 21
type textarea "[STREET_ADDRESS]"
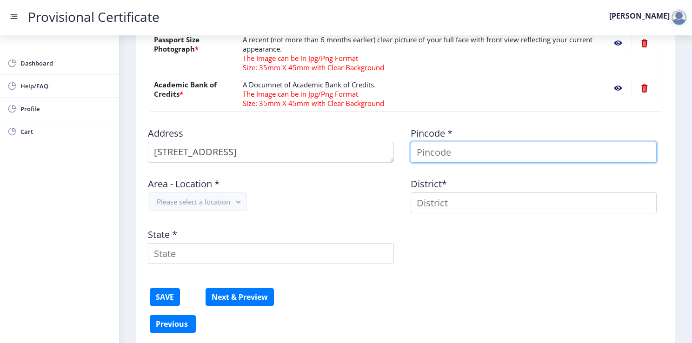
type input "[PERSON_NAME]"
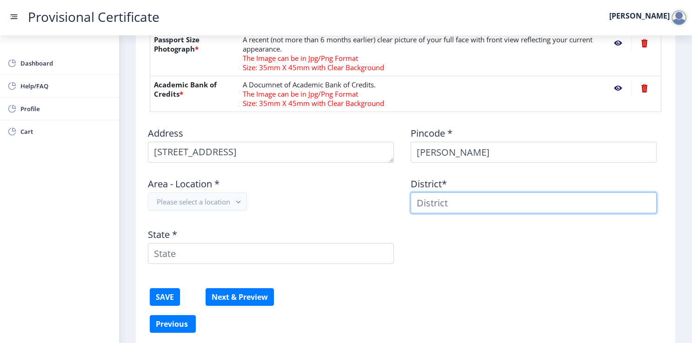
type input "[PERSON_NAME]"
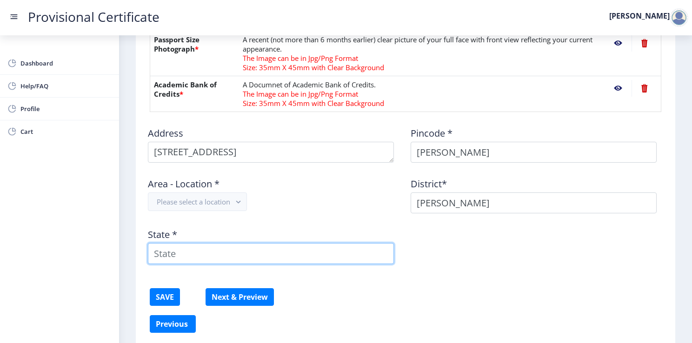
type input "[GEOGRAPHIC_DATA]"
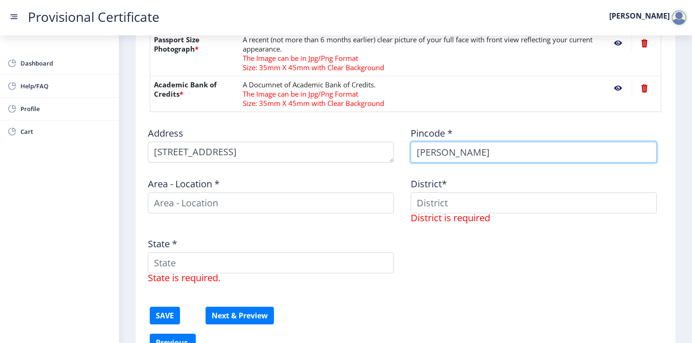
drag, startPoint x: 467, startPoint y: 155, endPoint x: 393, endPoint y: 163, distance: 74.8
click at [393, 163] on div "Address Pincode * [PERSON_NAME] Area - Location * District* District is require…" at bounding box center [406, 205] width 526 height 171
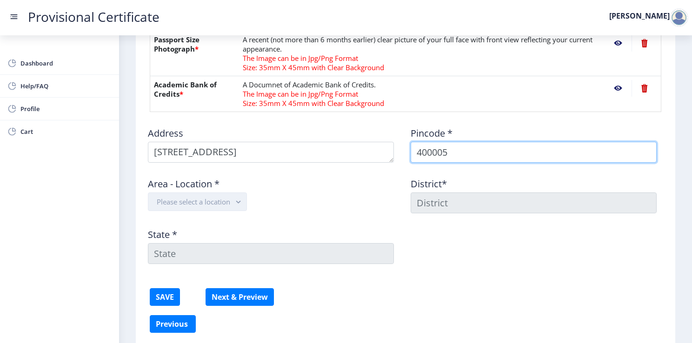
type input "400005"
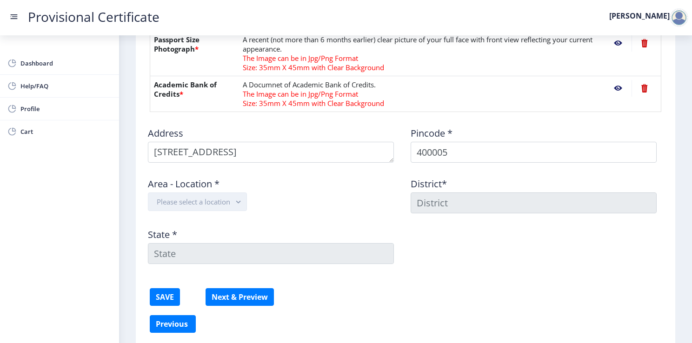
click at [216, 200] on button "Please select a location" at bounding box center [197, 202] width 99 height 19
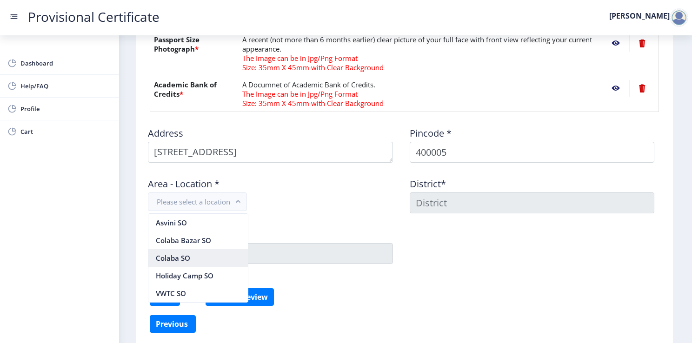
click at [205, 262] on nb-option "Colaba SO" at bounding box center [198, 258] width 100 height 18
type input "[GEOGRAPHIC_DATA]"
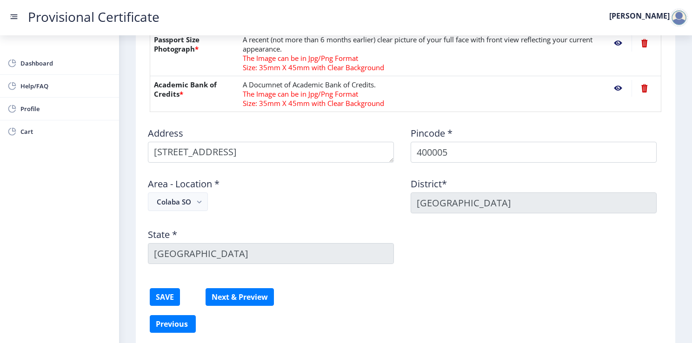
click at [385, 198] on div "Area - Location * Colaba SO" at bounding box center [274, 191] width 263 height 43
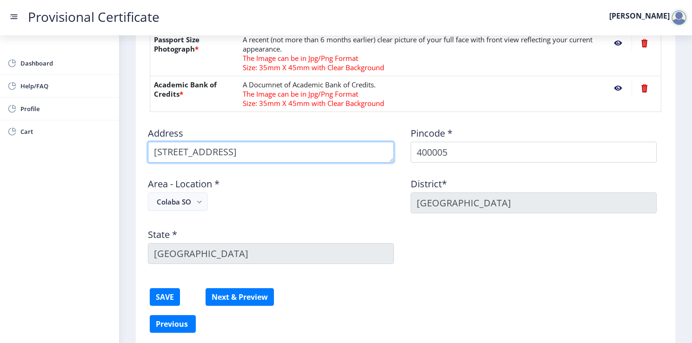
scroll to position [9, 0]
type textarea "[STREET_ADDRESS]"
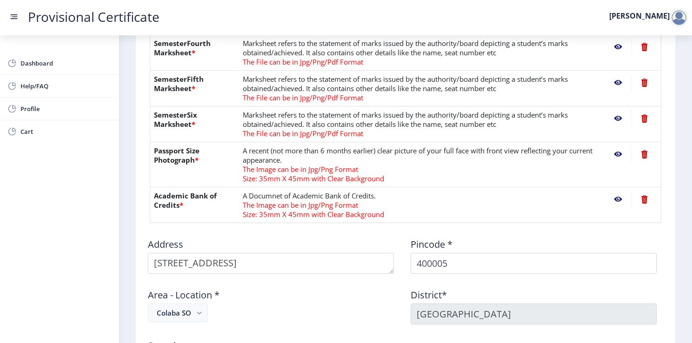
scroll to position [465, 0]
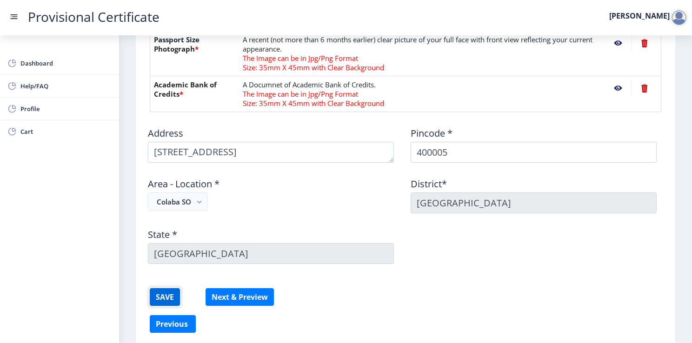
click at [169, 294] on button "SAVE" at bounding box center [165, 297] width 30 height 18
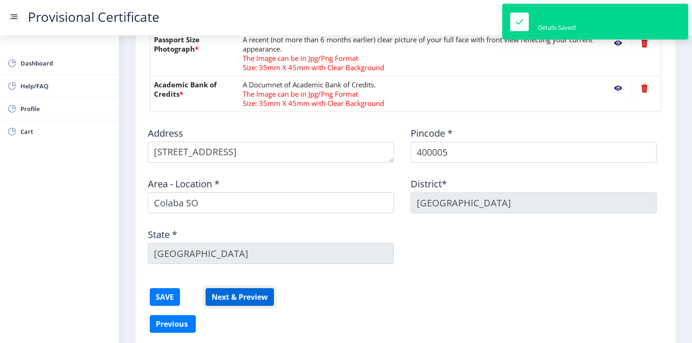
click at [233, 299] on button "Next & Preview" at bounding box center [240, 297] width 68 height 18
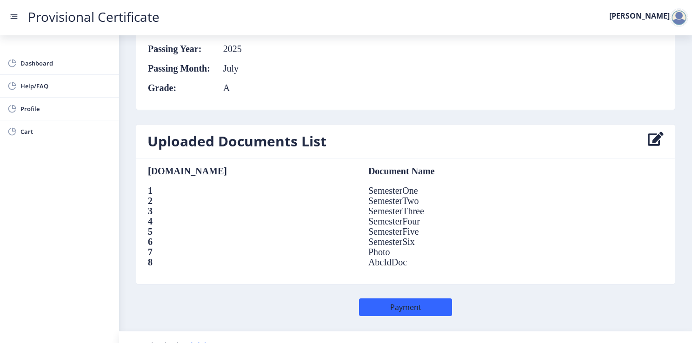
scroll to position [613, 0]
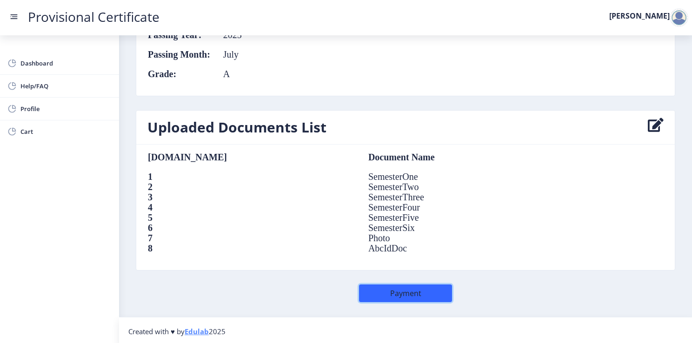
click at [378, 295] on button "Payment" at bounding box center [405, 294] width 93 height 18
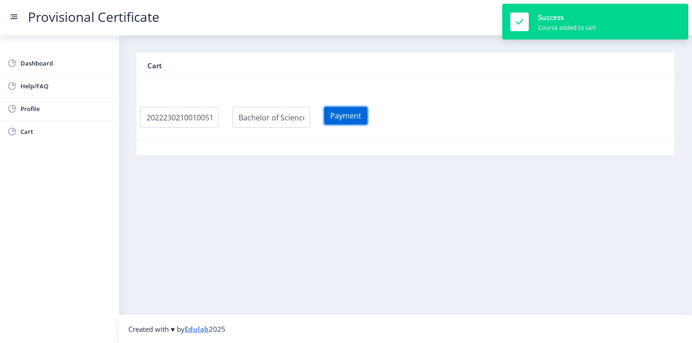
click at [340, 119] on button "Payment" at bounding box center [345, 116] width 43 height 18
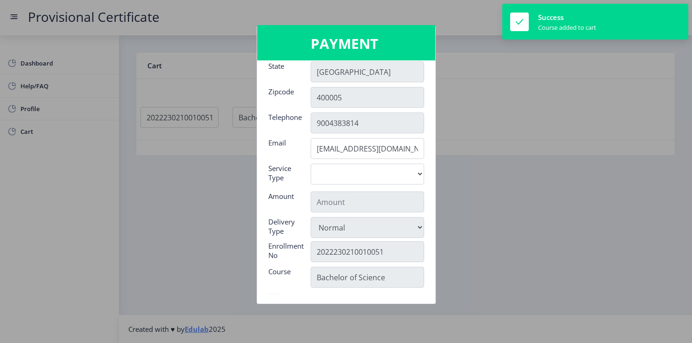
scroll to position [147, 0]
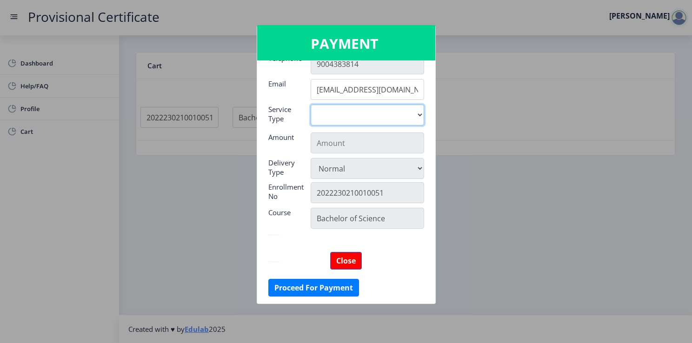
click at [329, 125] on select "Digital" at bounding box center [368, 115] width 114 height 21
select select "old"
click at [311, 105] on select "Digital" at bounding box center [368, 115] width 114 height 21
type input "795"
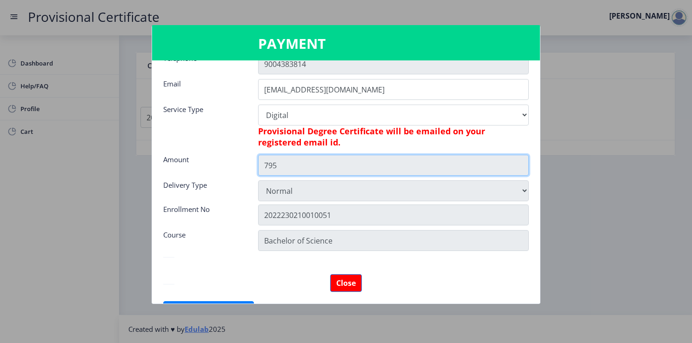
click at [311, 172] on input "795" at bounding box center [393, 165] width 271 height 21
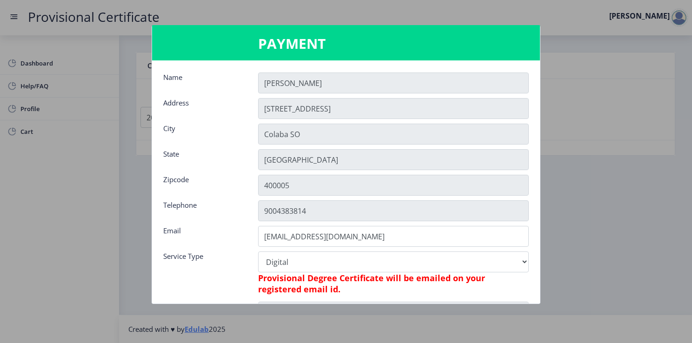
scroll to position [169, 0]
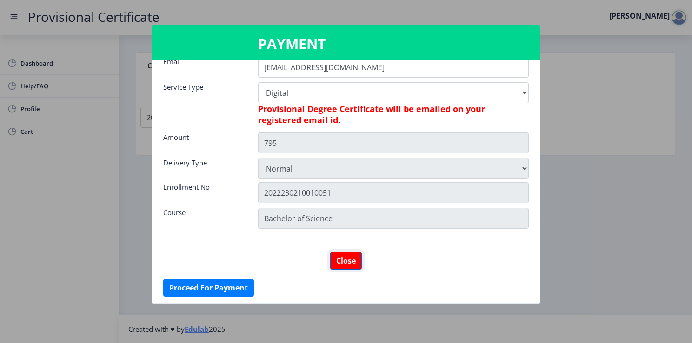
click at [349, 255] on button "Close" at bounding box center [346, 261] width 32 height 18
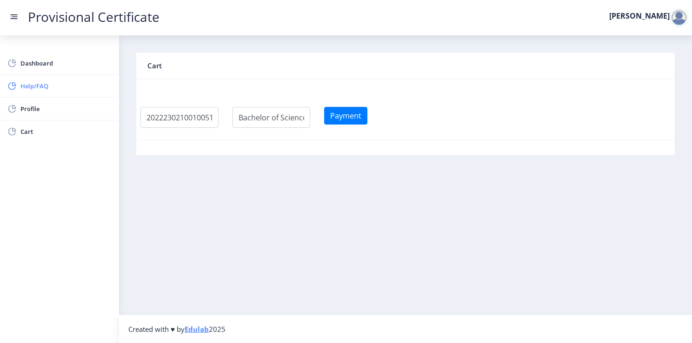
click at [42, 87] on span "Help/FAQ" at bounding box center [65, 85] width 91 height 11
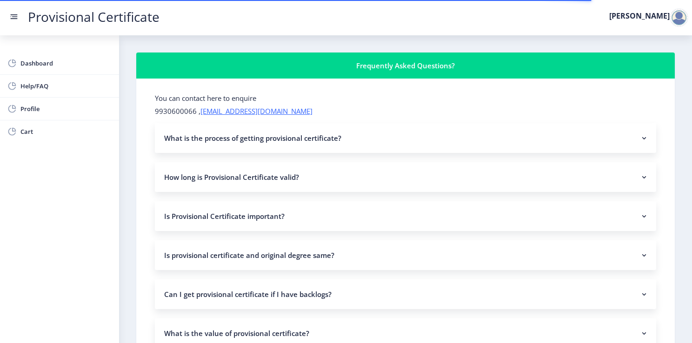
click at [274, 178] on nb-accordion-item-header "How long is Provisional Certificate valid?" at bounding box center [405, 177] width 501 height 30
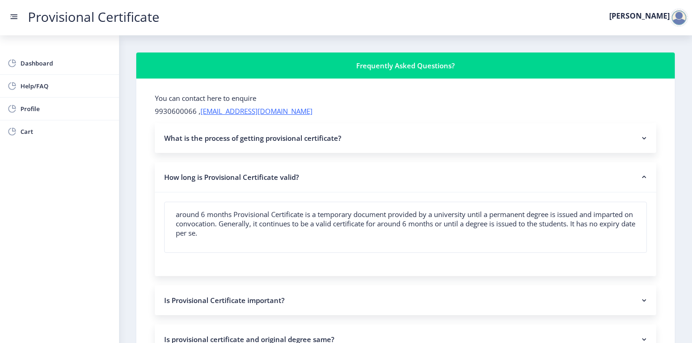
click at [274, 178] on nb-accordion-item-header "How long is Provisional Certificate valid?" at bounding box center [405, 177] width 501 height 30
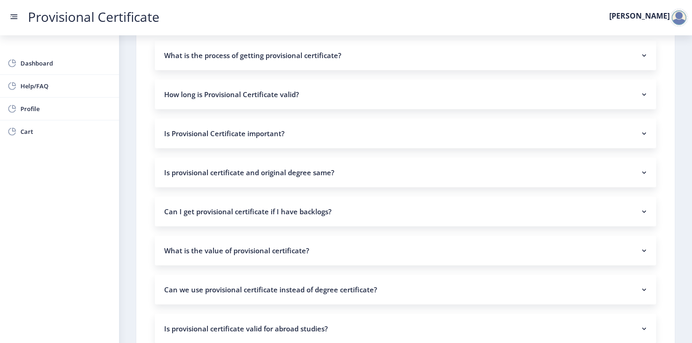
scroll to position [93, 0]
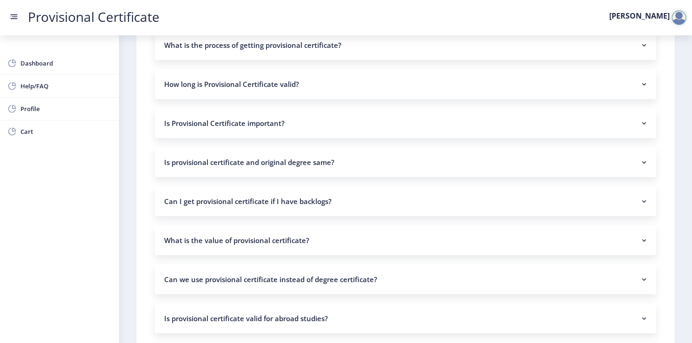
click at [299, 126] on nb-accordion-item-header "Is Provisional Certificate important?" at bounding box center [405, 123] width 501 height 30
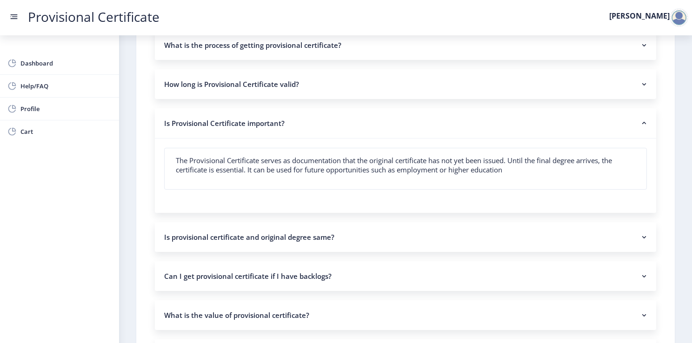
click at [299, 126] on nb-accordion-item-header "Is Provisional Certificate important?" at bounding box center [405, 123] width 501 height 30
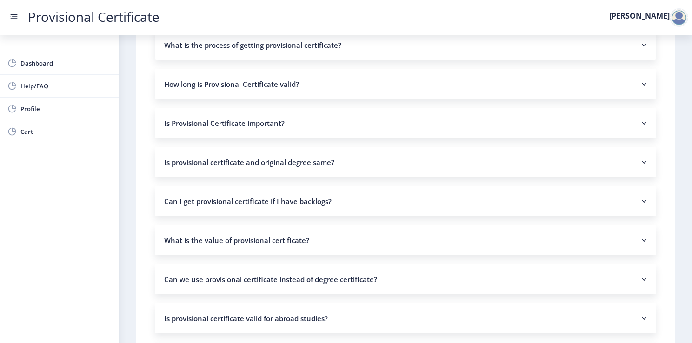
click at [299, 126] on nb-accordion-item-header "Is Provisional Certificate important?" at bounding box center [405, 123] width 501 height 30
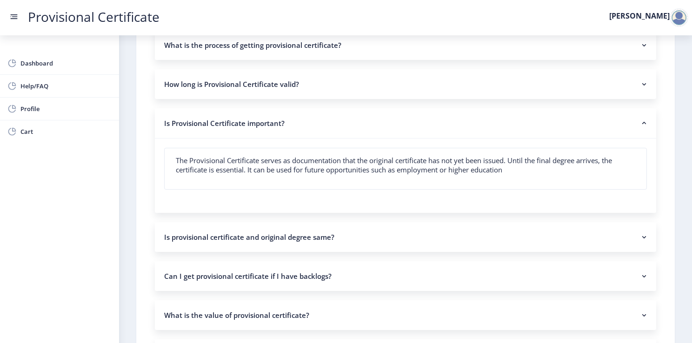
click at [299, 126] on nb-accordion-item-header "Is Provisional Certificate important?" at bounding box center [405, 123] width 501 height 30
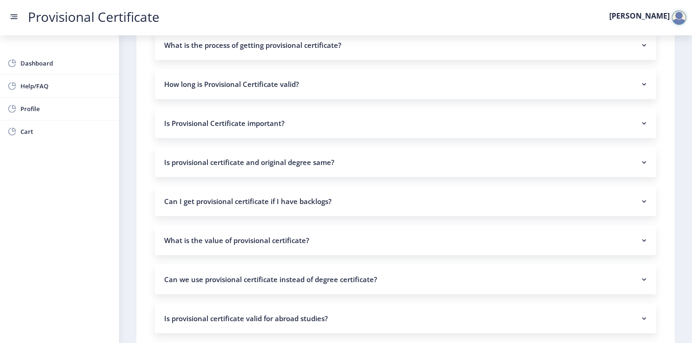
click at [300, 167] on nb-accordion-item-header "Is provisional certificate and original degree same?" at bounding box center [405, 162] width 501 height 30
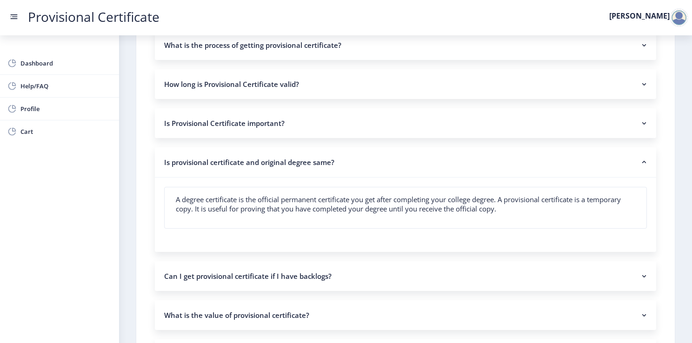
click at [300, 167] on nb-accordion-item-header "Is provisional certificate and original degree same?" at bounding box center [405, 162] width 501 height 30
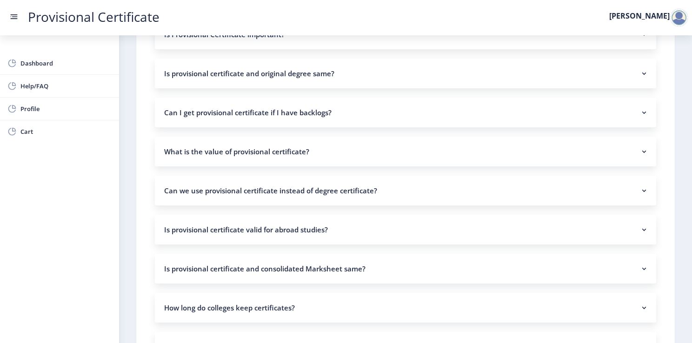
scroll to position [186, 0]
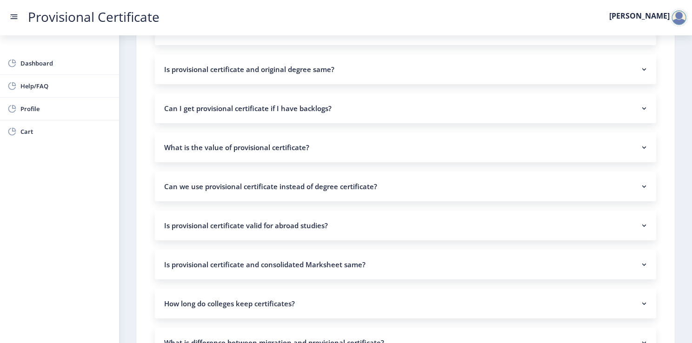
click at [330, 118] on nb-accordion-item-header "Can I get provisional certificate if I have backlogs?" at bounding box center [405, 109] width 501 height 30
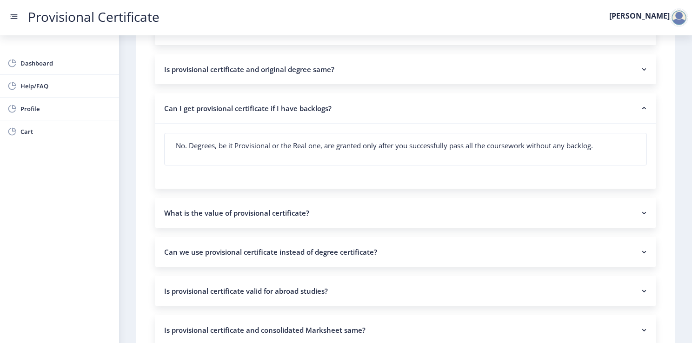
click at [330, 118] on nb-accordion-item-header "Can I get provisional certificate if I have backlogs?" at bounding box center [405, 109] width 501 height 30
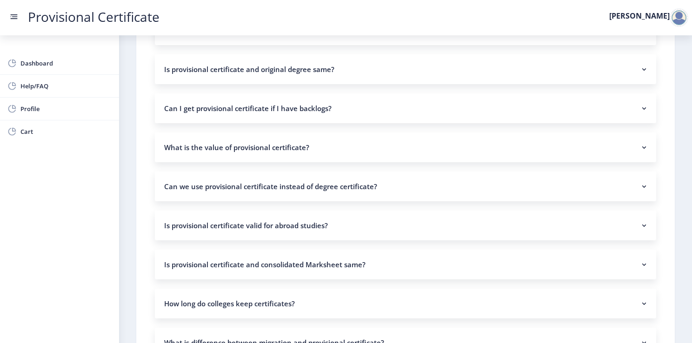
click at [302, 154] on nb-accordion-item-header "What is the value of provisional certificate?" at bounding box center [405, 148] width 501 height 30
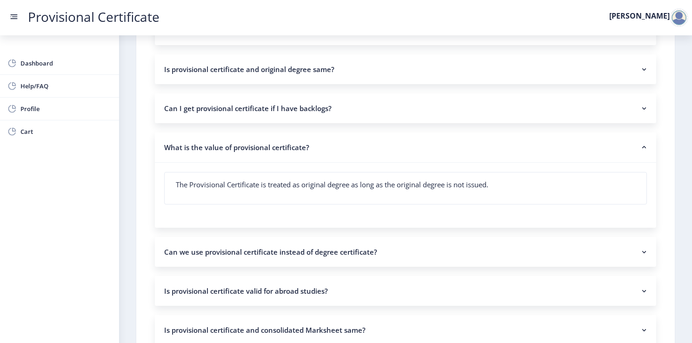
click at [302, 154] on nb-accordion-item-header "What is the value of provisional certificate?" at bounding box center [405, 148] width 501 height 30
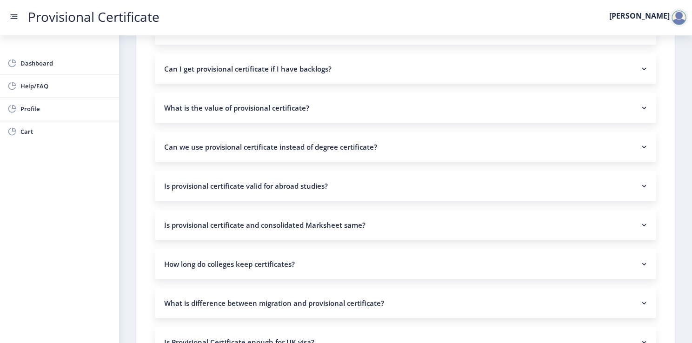
scroll to position [279, 0]
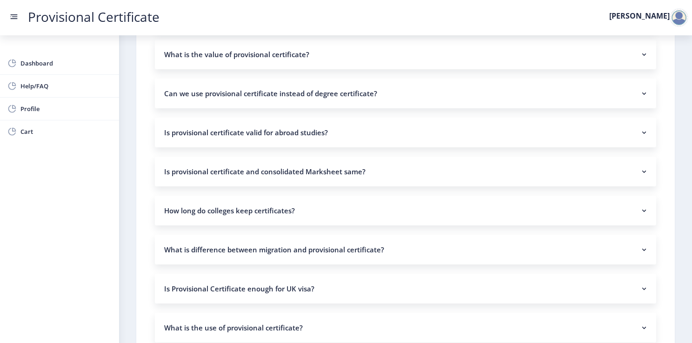
click at [292, 215] on nb-accordion-item-header "How long do colleges keep certificates?" at bounding box center [405, 211] width 501 height 30
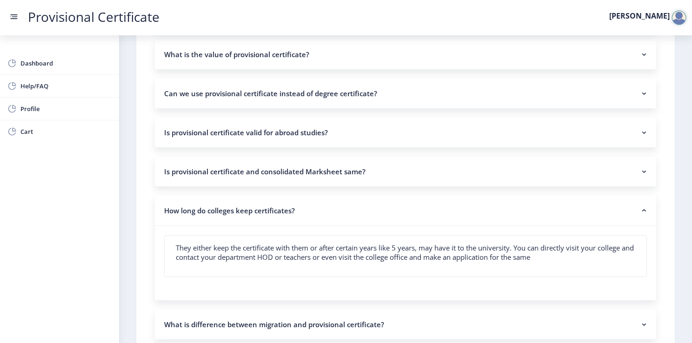
click at [292, 215] on nb-accordion-item-header "How long do colleges keep certificates?" at bounding box center [405, 211] width 501 height 30
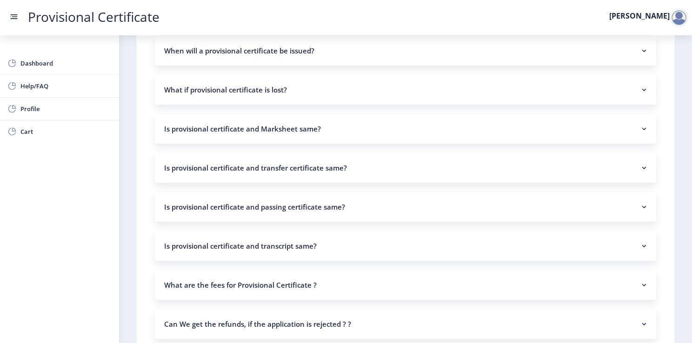
scroll to position [693, 0]
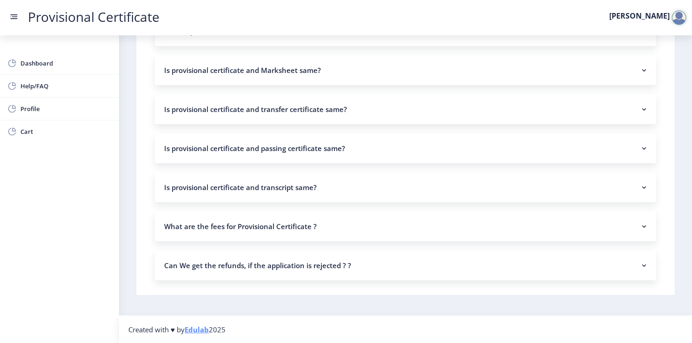
click at [301, 272] on nb-accordion-item-header "Can We get the refunds, if the application is rejected ? ?" at bounding box center [405, 266] width 501 height 30
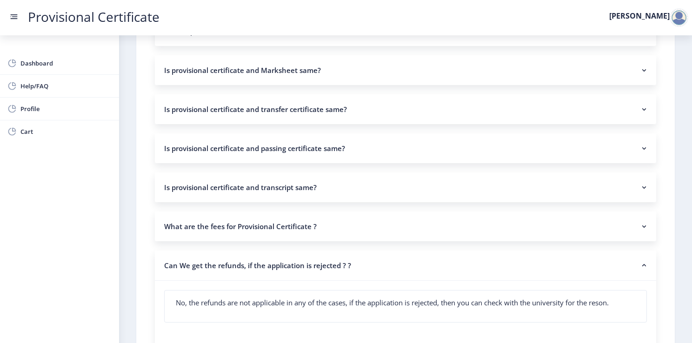
click at [301, 272] on nb-accordion-item-header "Can We get the refunds, if the application is rejected ? ?" at bounding box center [405, 266] width 501 height 30
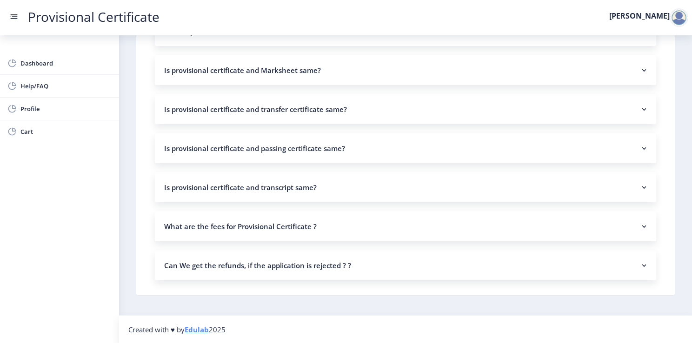
click at [299, 227] on nb-accordion-item-header "What are the fees for Provisional Certificate ?" at bounding box center [405, 227] width 501 height 30
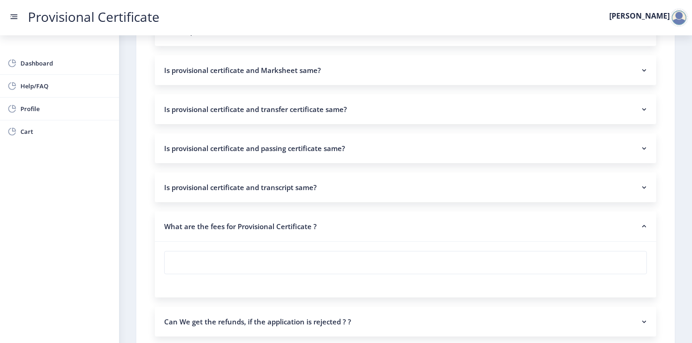
click at [364, 262] on nb-card-body at bounding box center [406, 263] width 482 height 22
click at [370, 228] on nb-accordion-item-header "What are the fees for Provisional Certificate ?" at bounding box center [405, 227] width 501 height 30
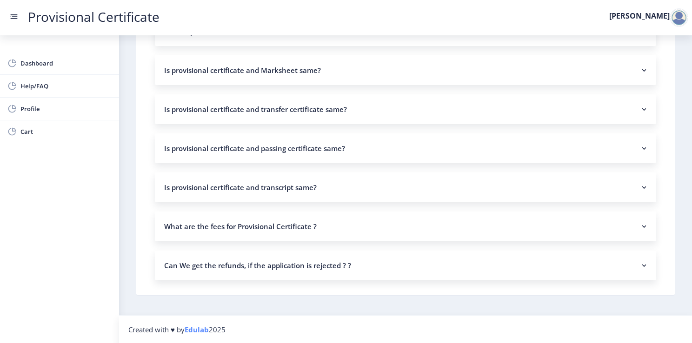
click at [339, 180] on nb-accordion-item-header "Is provisional certificate and transcript same?" at bounding box center [405, 188] width 501 height 30
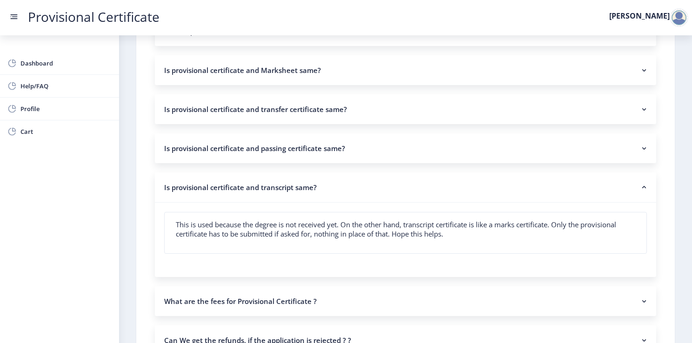
click at [326, 191] on nb-accordion-item-header "Is provisional certificate and transcript same?" at bounding box center [405, 188] width 501 height 30
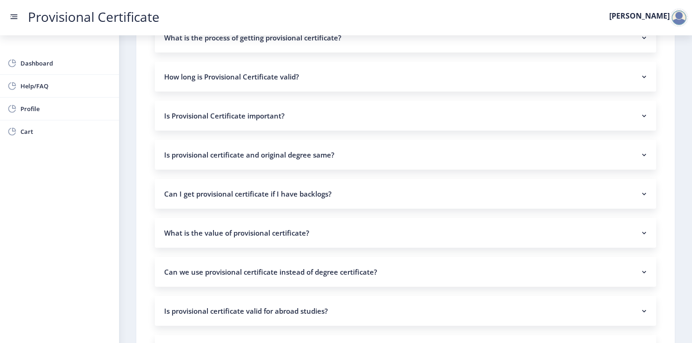
scroll to position [0, 0]
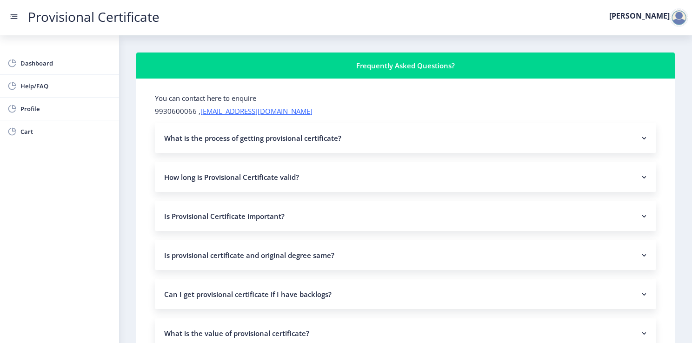
drag, startPoint x: 18, startPoint y: 9, endPoint x: 11, endPoint y: 17, distance: 10.5
click at [17, 10] on nav "Provisional Certificate [PERSON_NAME]" at bounding box center [346, 17] width 692 height 35
click at [11, 17] on rect at bounding box center [13, 16] width 9 height 9
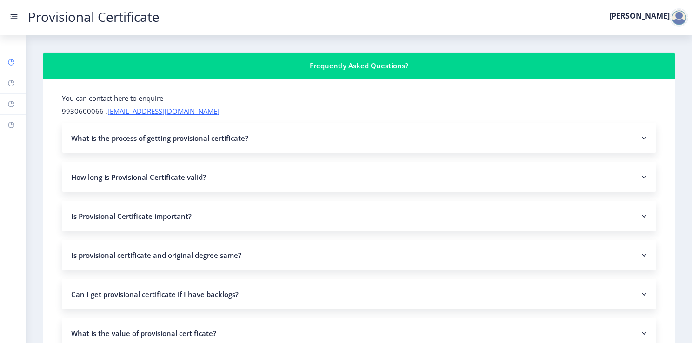
click at [13, 66] on rect at bounding box center [10, 62] width 7 height 7
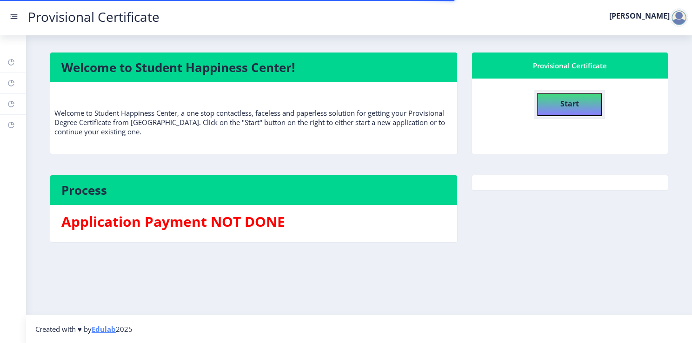
click at [588, 109] on button "Start" at bounding box center [569, 104] width 65 height 23
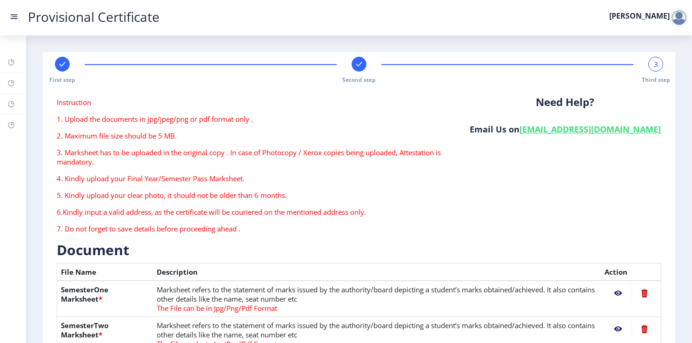
click at [354, 68] on icon at bounding box center [358, 64] width 9 height 9
select select "A"
select select "July"
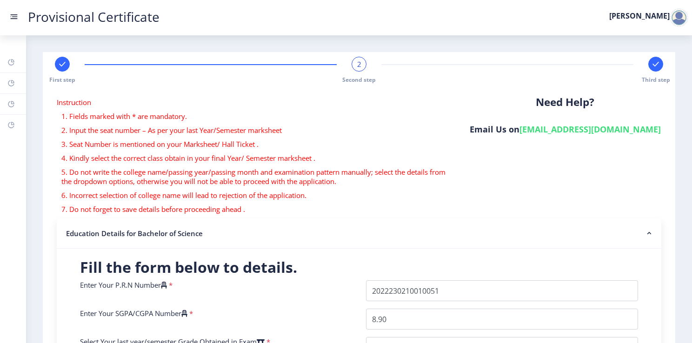
click at [63, 67] on rect at bounding box center [62, 64] width 9 height 9
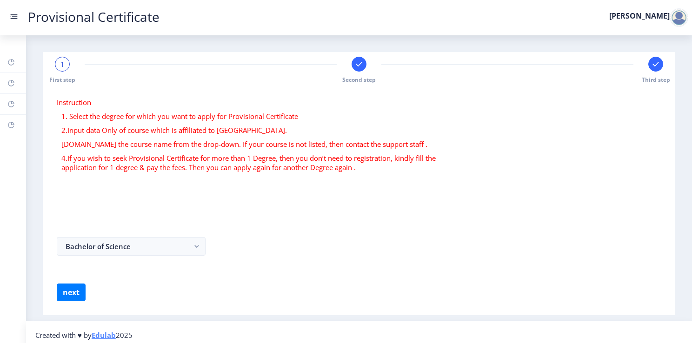
scroll to position [5, 0]
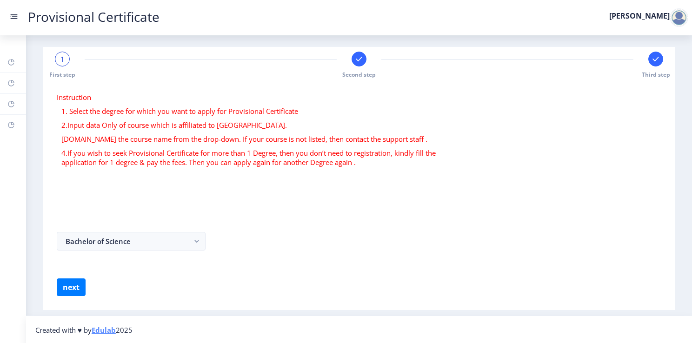
click at [361, 64] on div at bounding box center [359, 59] width 15 height 15
select select "A"
select select "July"
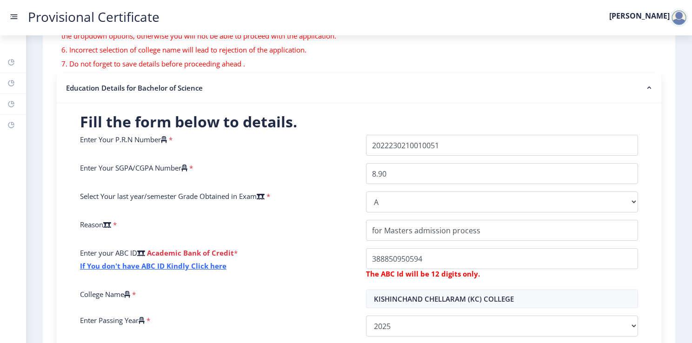
scroll to position [15, 0]
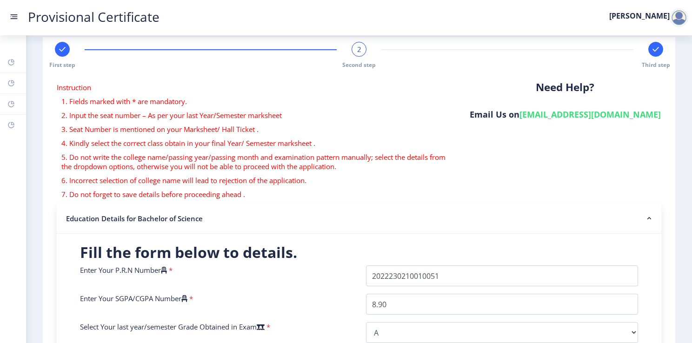
click at [652, 51] on rect at bounding box center [655, 49] width 9 height 9
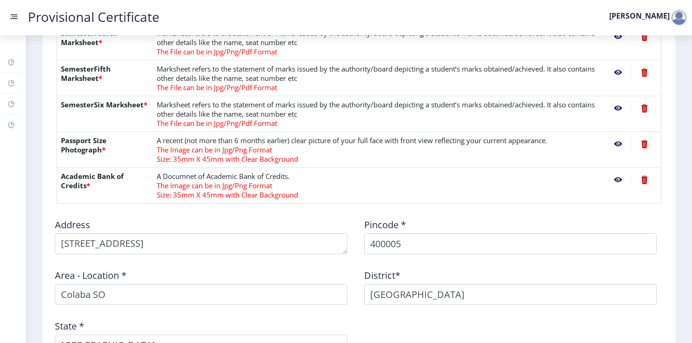
scroll to position [387, 0]
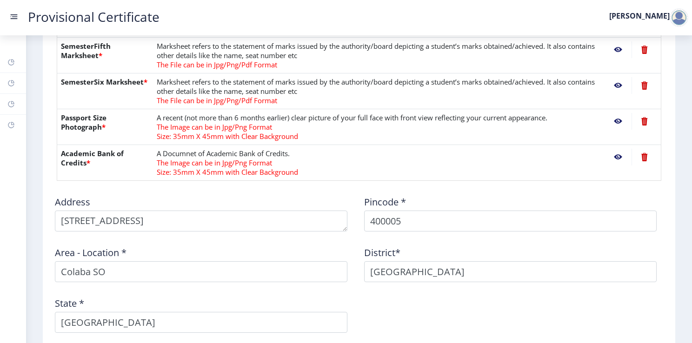
click at [614, 154] on nb-action at bounding box center [618, 157] width 27 height 17
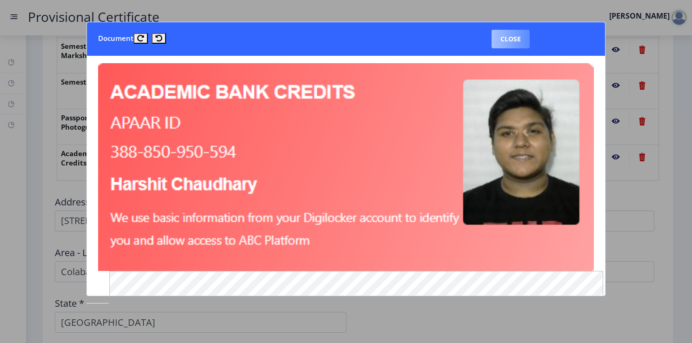
click at [516, 36] on button "Close" at bounding box center [511, 39] width 38 height 19
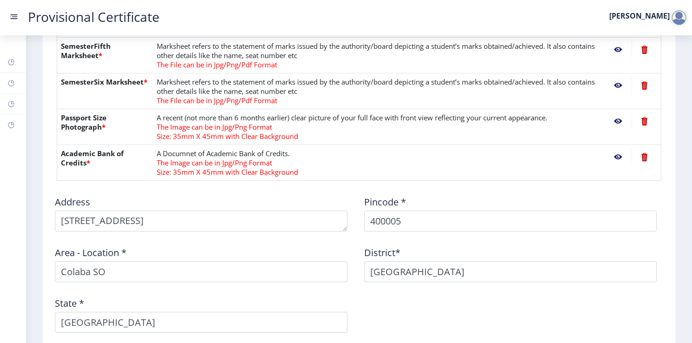
click at [614, 120] on nb-action at bounding box center [618, 121] width 27 height 17
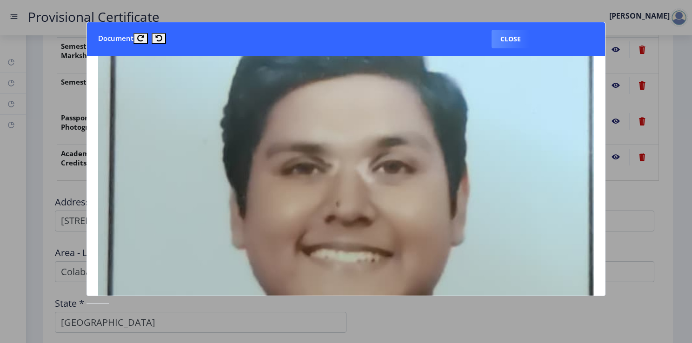
scroll to position [93, 0]
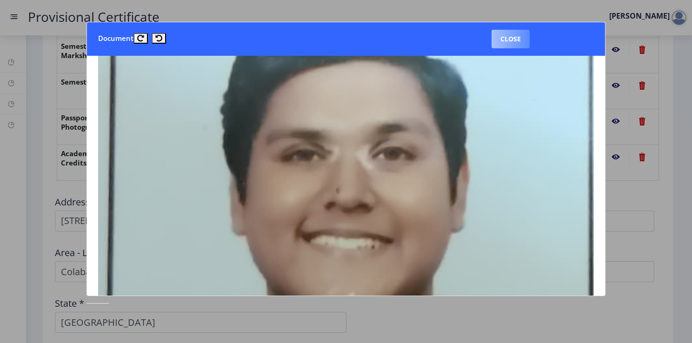
click at [508, 41] on button "Close" at bounding box center [511, 39] width 38 height 19
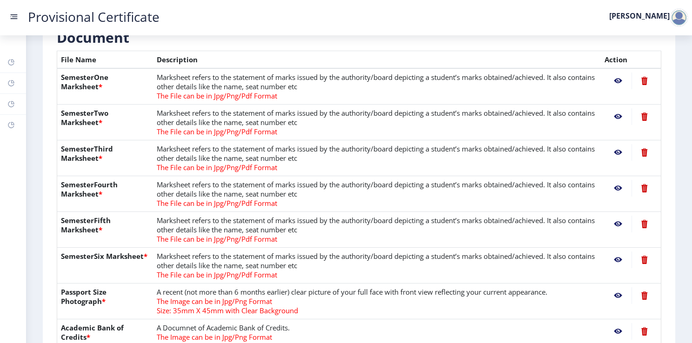
scroll to position [0, 0]
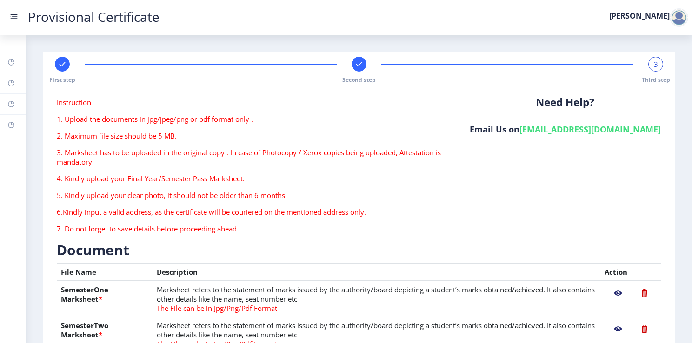
click at [654, 62] on span "3" at bounding box center [656, 64] width 4 height 9
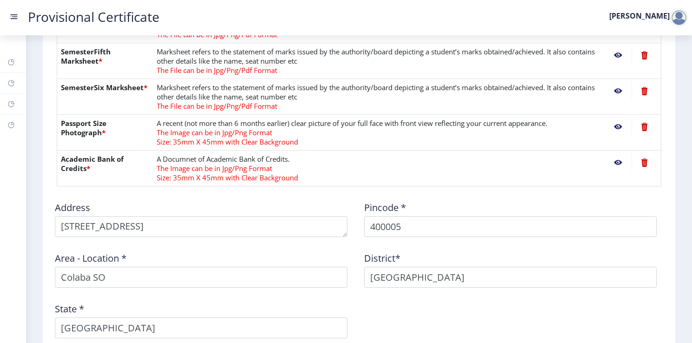
scroll to position [492, 0]
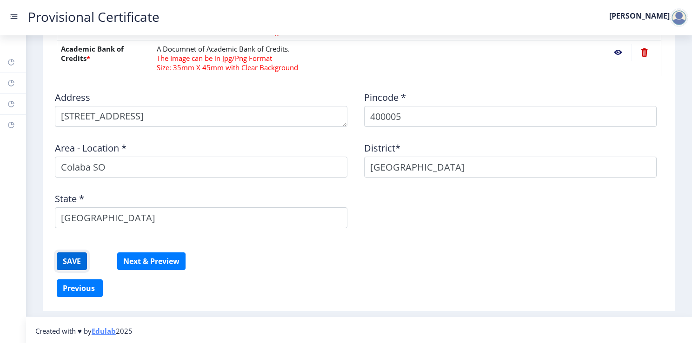
click at [67, 259] on button "SAVE" at bounding box center [72, 262] width 30 height 18
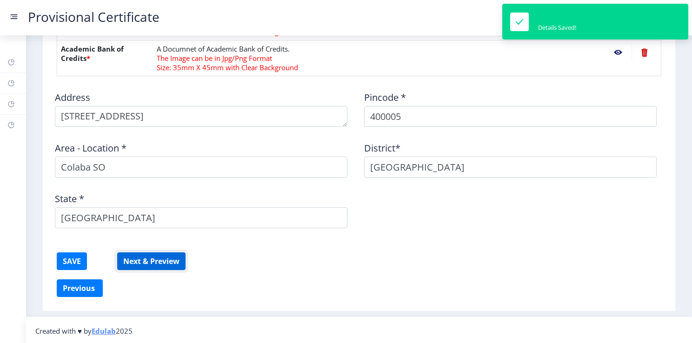
click at [141, 261] on button "Next & Preview" at bounding box center [151, 262] width 68 height 18
